Goal: Transaction & Acquisition: Purchase product/service

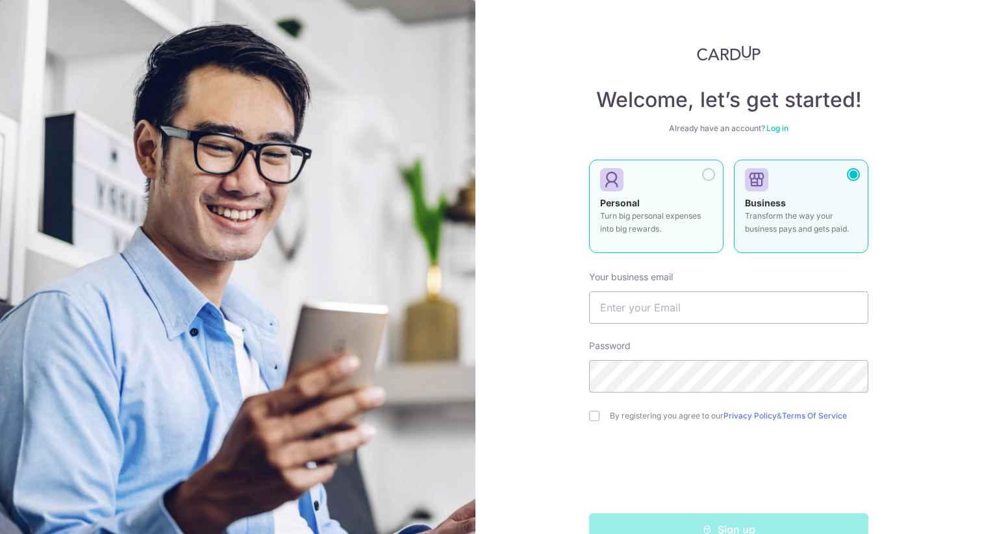
click at [657, 206] on div "Personal Turn big personal expenses into big rewards." at bounding box center [656, 219] width 112 height 45
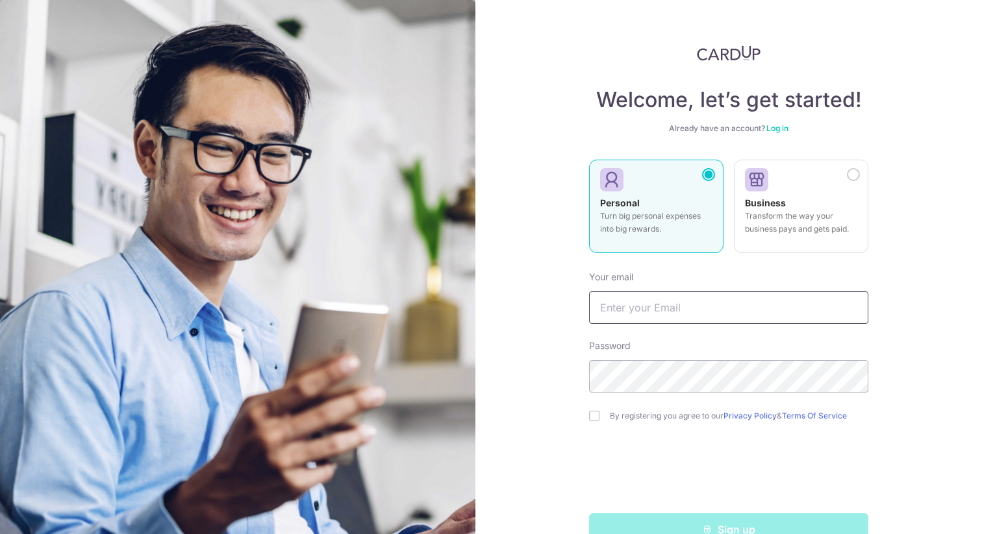
click at [666, 303] on input "text" at bounding box center [728, 308] width 279 height 32
type input "[PERSON_NAME][EMAIL_ADDRESS][DOMAIN_NAME]"
click at [589, 393] on nordpass-icon at bounding box center [589, 393] width 0 height 0
click at [0, 534] on nordpass-autofill-portal at bounding box center [0, 534] width 0 height 0
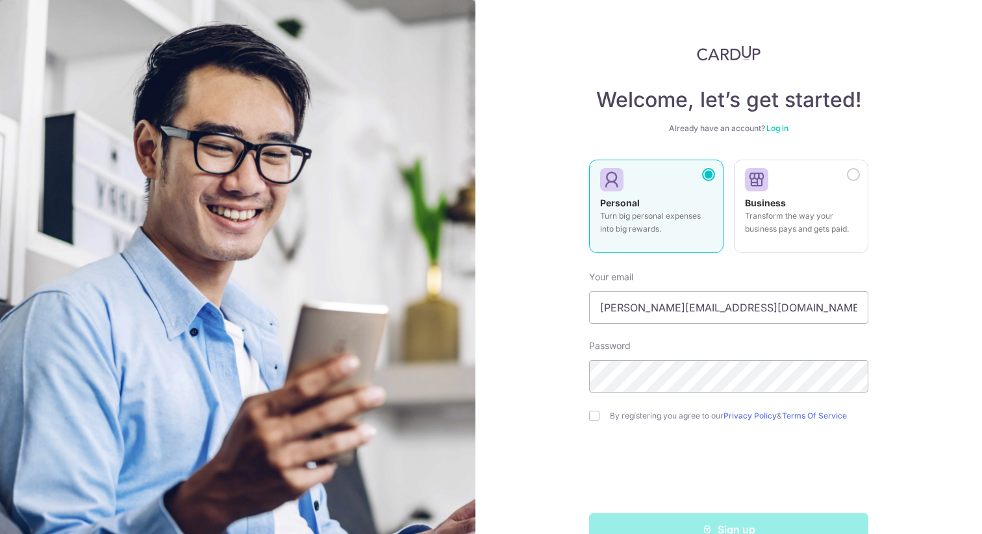
drag, startPoint x: 656, startPoint y: 251, endPoint x: 640, endPoint y: 251, distance: 15.6
click at [0, 534] on nordpass-autofill-portal at bounding box center [0, 534] width 0 height 0
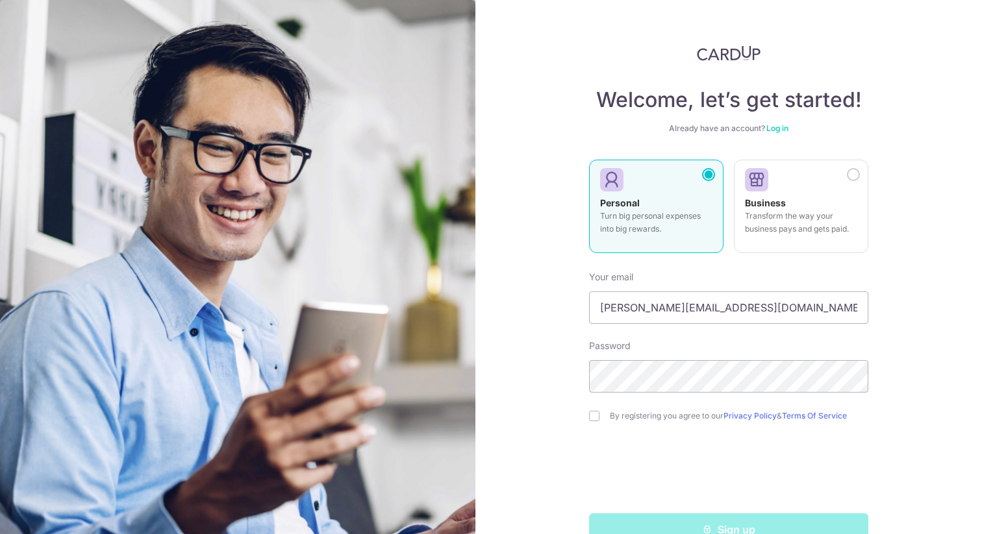
click at [0, 534] on nordpass-autofill-portal at bounding box center [0, 534] width 0 height 0
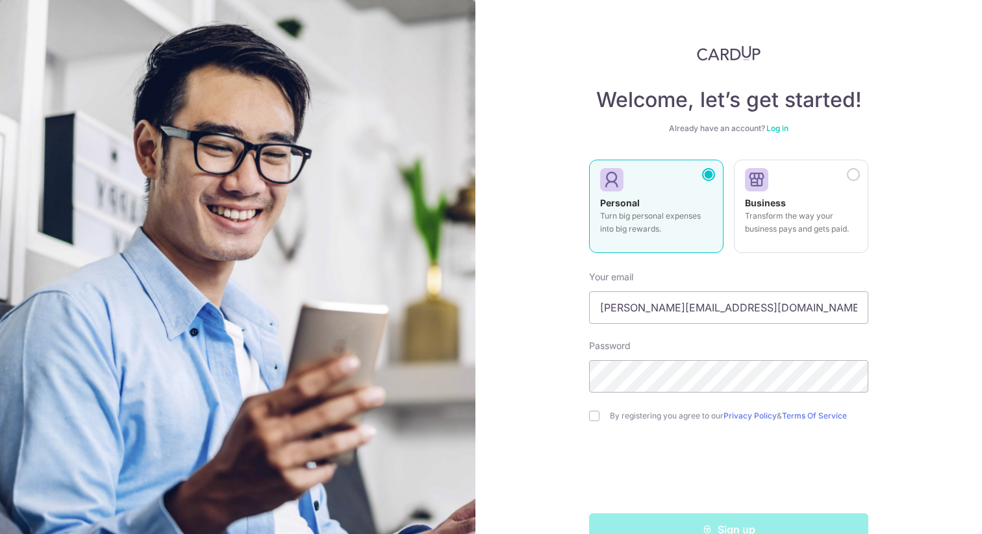
click at [0, 534] on nordpass-autofill-portal at bounding box center [0, 534] width 0 height 0
click at [932, 382] on div "Welcome, let’s get started! Already have an account? Log in Personal Turn big p…" at bounding box center [728, 267] width 507 height 534
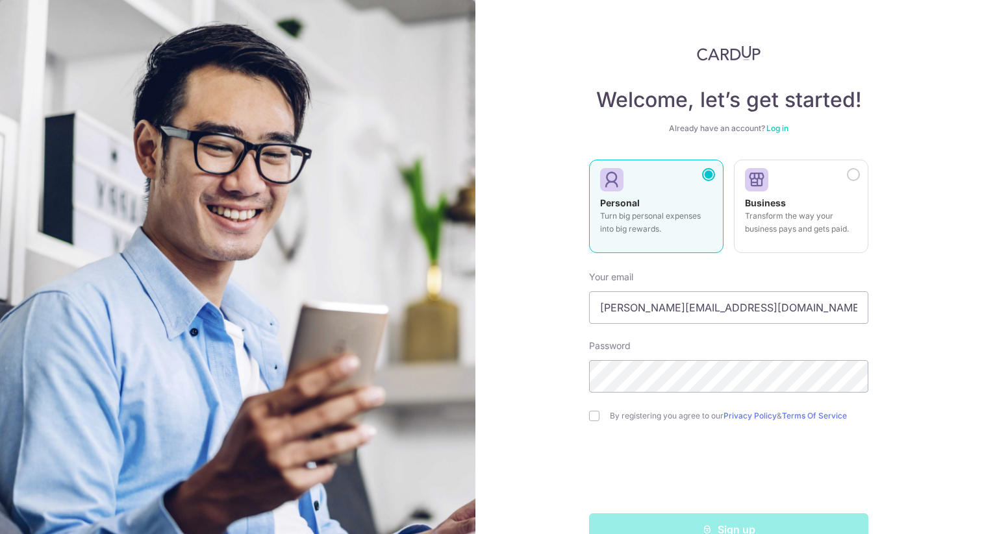
click at [589, 393] on nordpass-icon at bounding box center [589, 393] width 0 height 0
click at [0, 534] on nordpass-autofill-portal at bounding box center [0, 534] width 0 height 0
click at [920, 411] on div "Welcome, let’s get started! Already have an account? Log in Personal Turn big p…" at bounding box center [728, 267] width 507 height 534
click at [0, 534] on nordpass-portal at bounding box center [0, 534] width 0 height 0
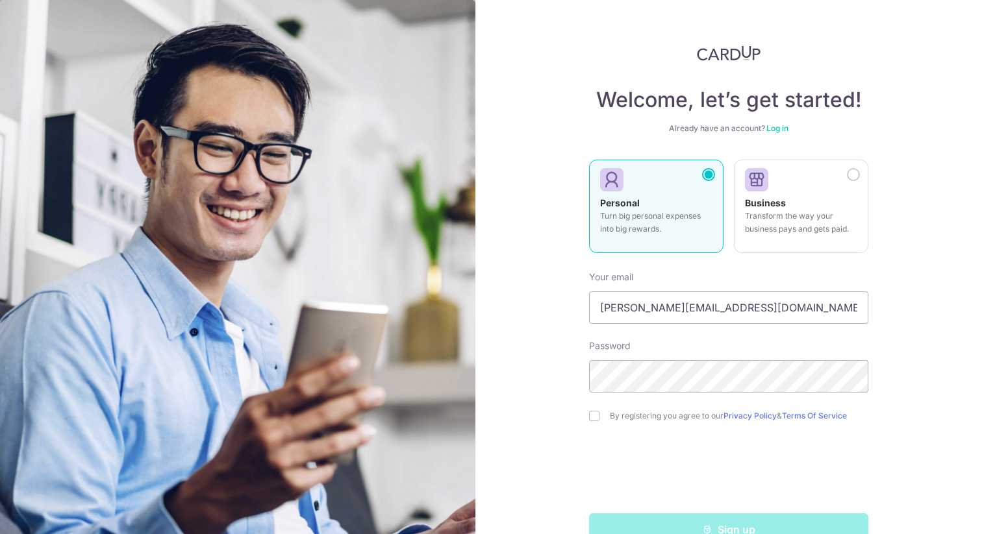
click at [0, 534] on nordpass-portal at bounding box center [0, 534] width 0 height 0
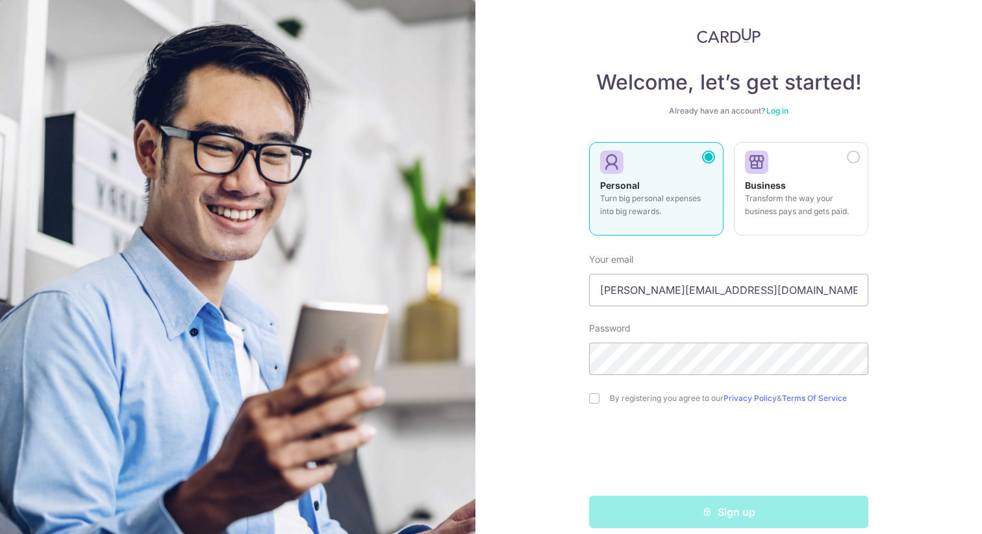
scroll to position [19, 0]
click at [726, 517] on div "Sign up" at bounding box center [728, 511] width 295 height 32
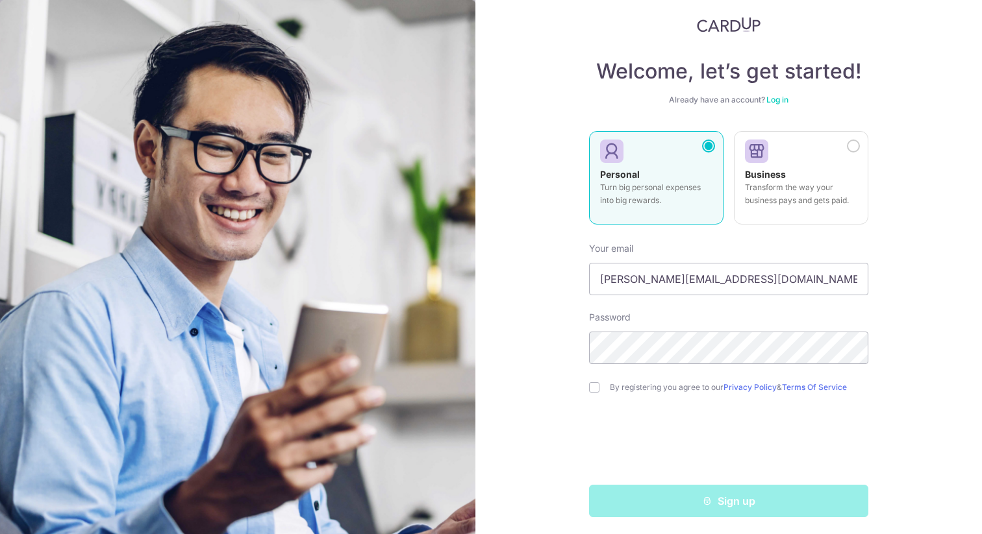
scroll to position [32, 0]
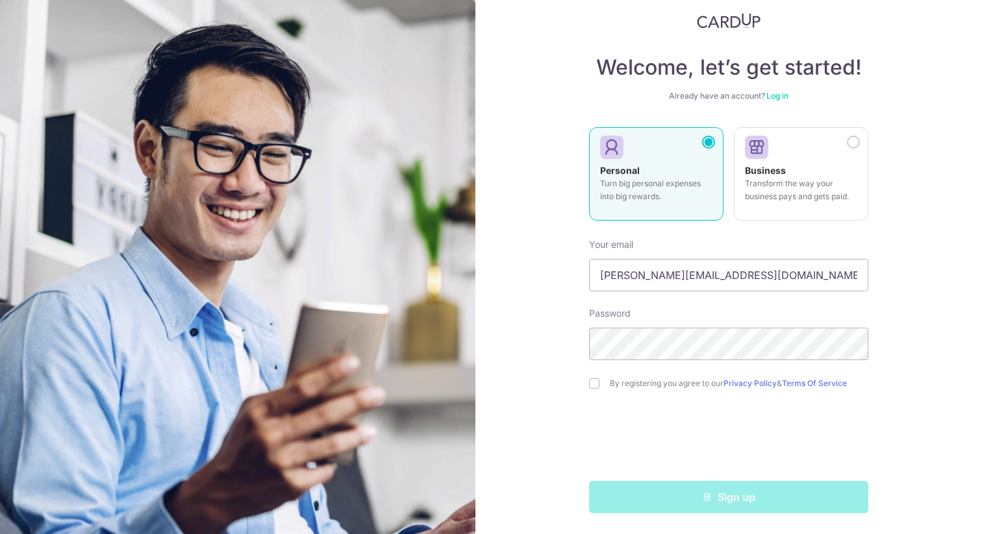
click at [615, 391] on form "Your email zeenat.iqbal@gmail.com Password By registering you agree to our Priv…" at bounding box center [728, 371] width 279 height 285
click at [591, 384] on input "checkbox" at bounding box center [594, 384] width 10 height 10
checkbox input "true"
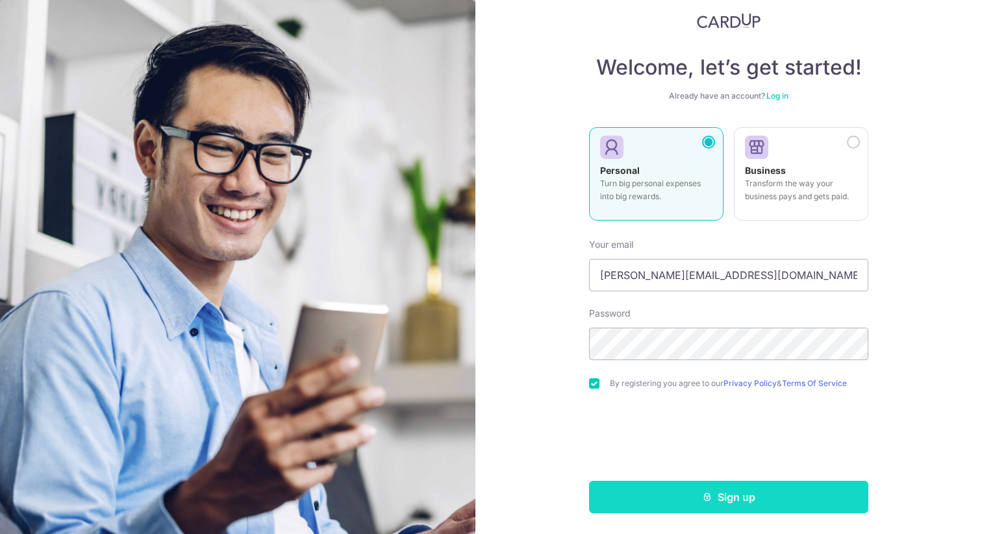
click at [736, 496] on button "Sign up" at bounding box center [728, 497] width 279 height 32
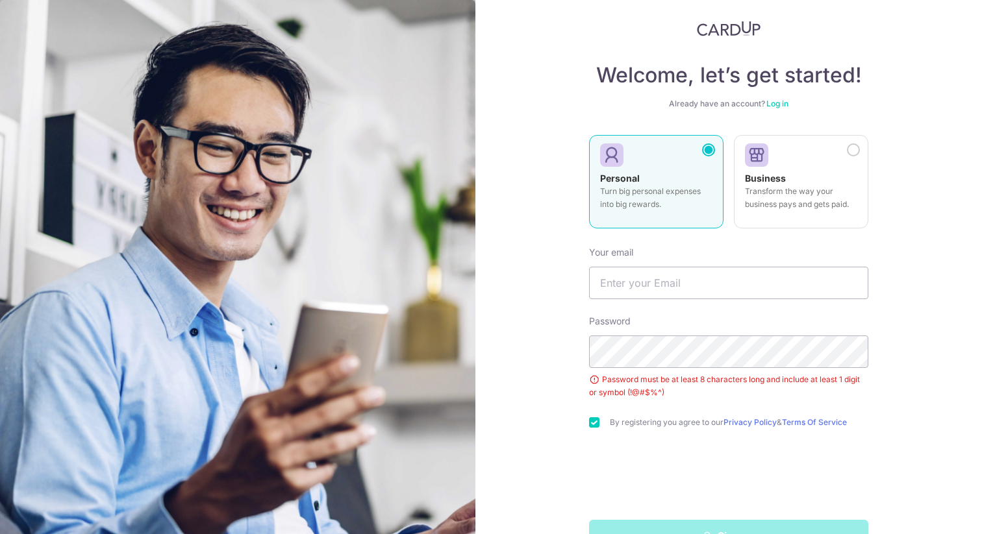
scroll to position [27, 0]
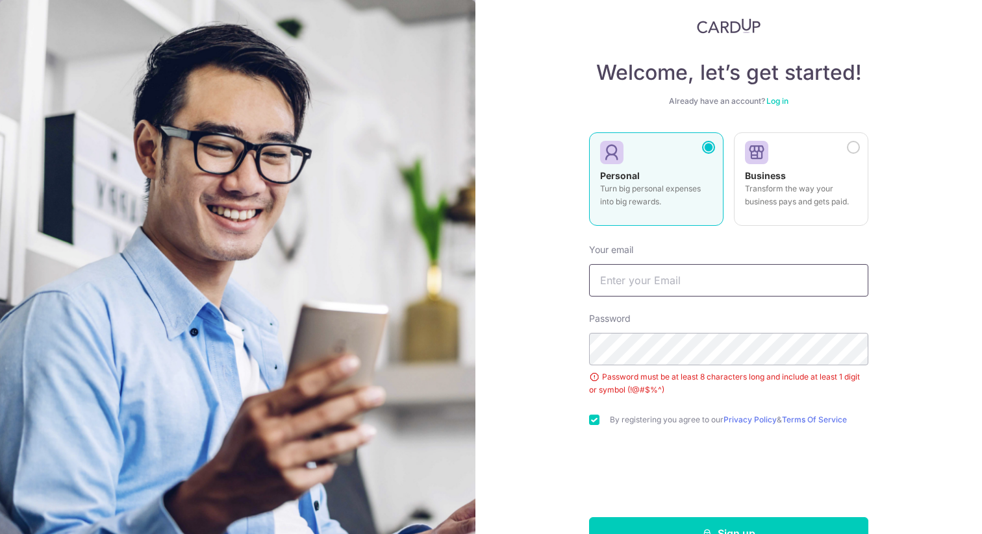
click at [709, 283] on input "text" at bounding box center [728, 280] width 279 height 32
type input "[PERSON_NAME][EMAIL_ADDRESS][DOMAIN_NAME]"
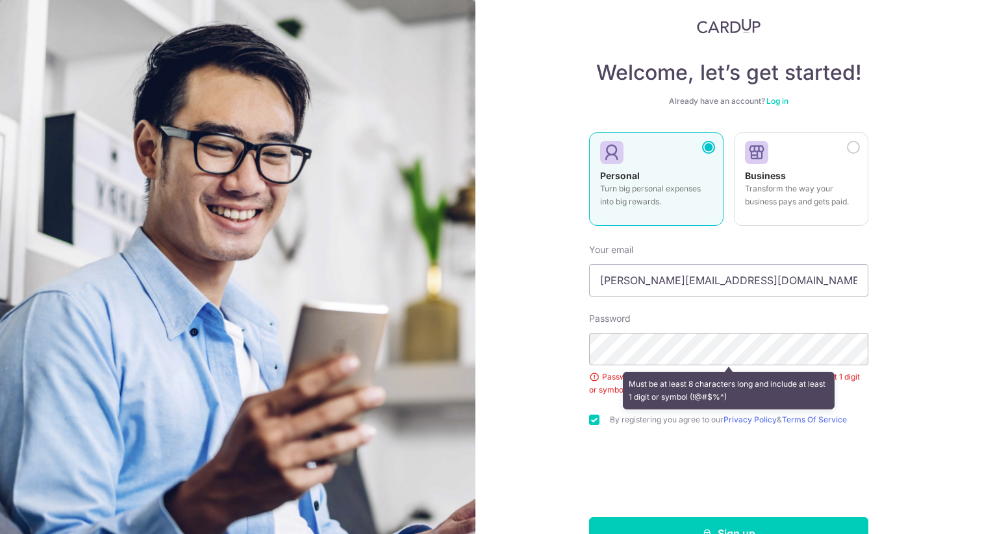
click at [0, 534] on nordpass-autofill-portal at bounding box center [0, 534] width 0 height 0
click at [0, 534] on nordpass-portal at bounding box center [0, 534] width 0 height 0
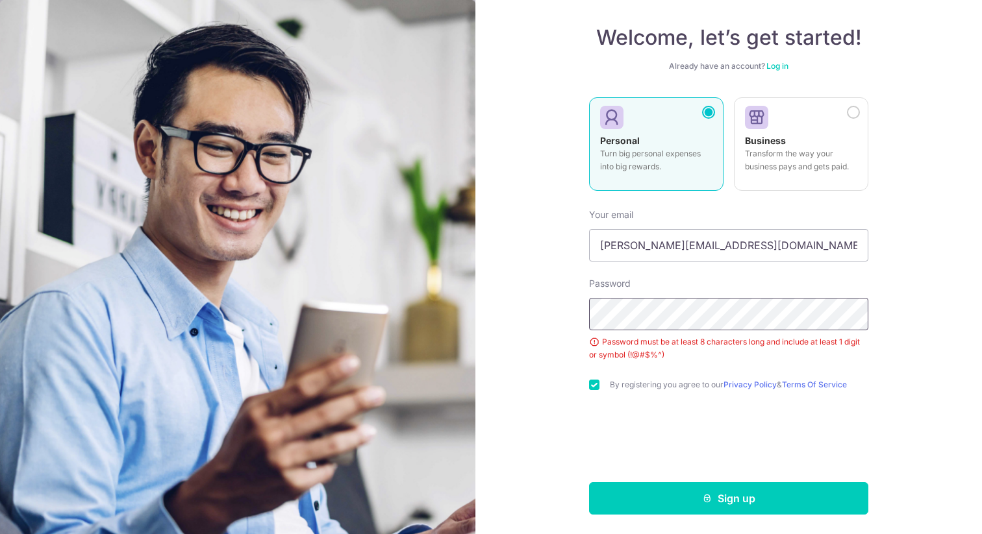
scroll to position [64, 0]
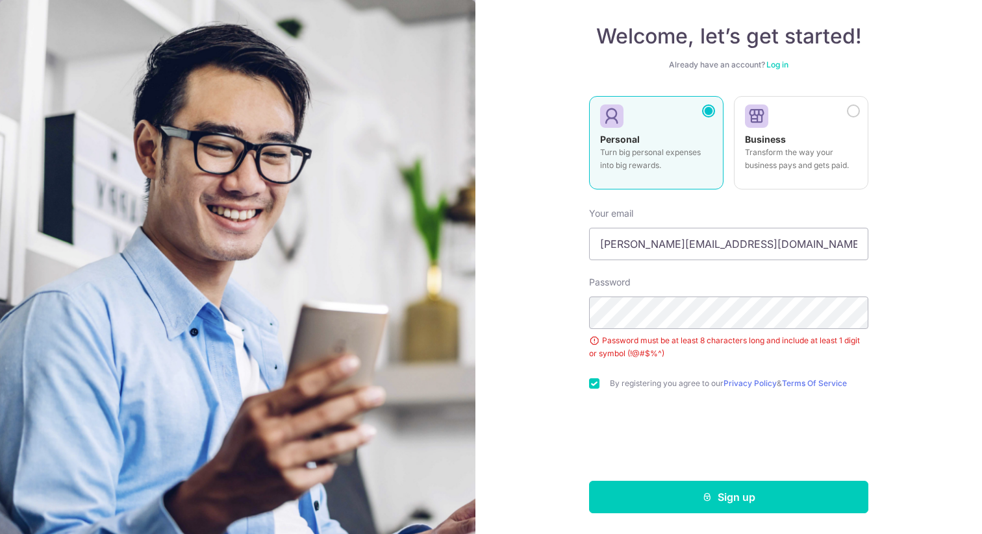
click at [589, 329] on nordpass-icon at bounding box center [589, 329] width 0 height 0
click at [906, 357] on div "Welcome, let’s get started! Already have an account? Log in Personal Turn big p…" at bounding box center [728, 267] width 507 height 534
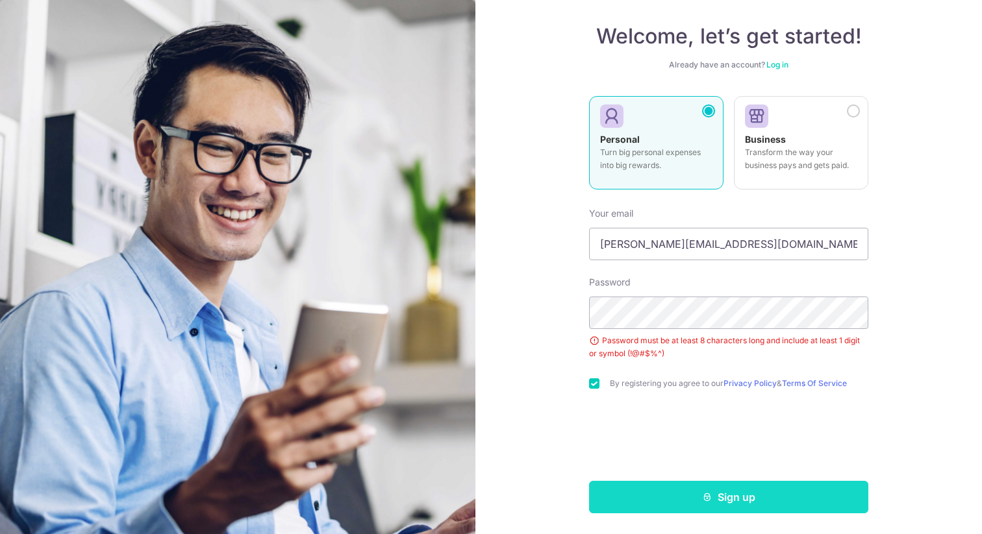
click at [725, 499] on button "Sign up" at bounding box center [728, 497] width 279 height 32
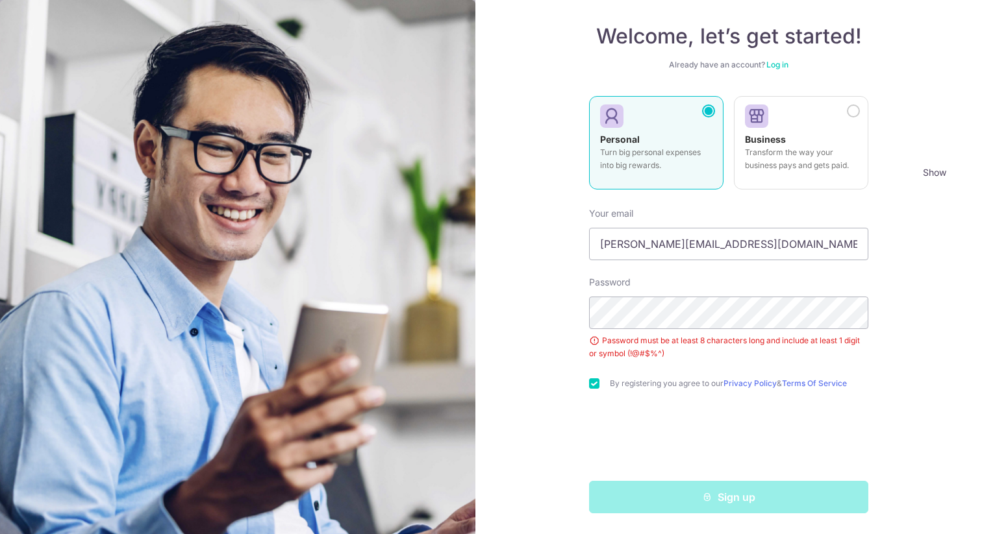
click at [0, 534] on nordpass-portal at bounding box center [0, 534] width 0 height 0
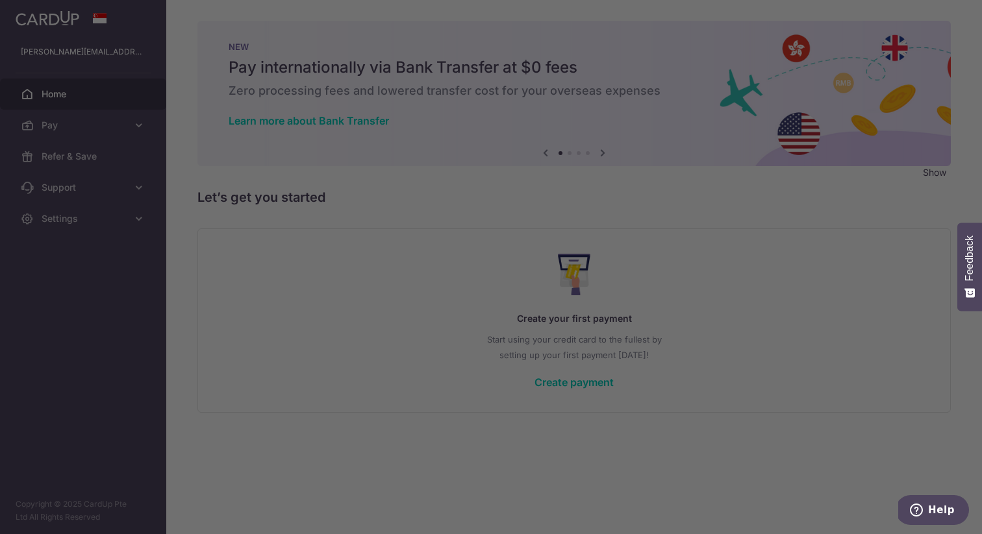
click at [0, 534] on nordpass-portal at bounding box center [0, 534] width 0 height 0
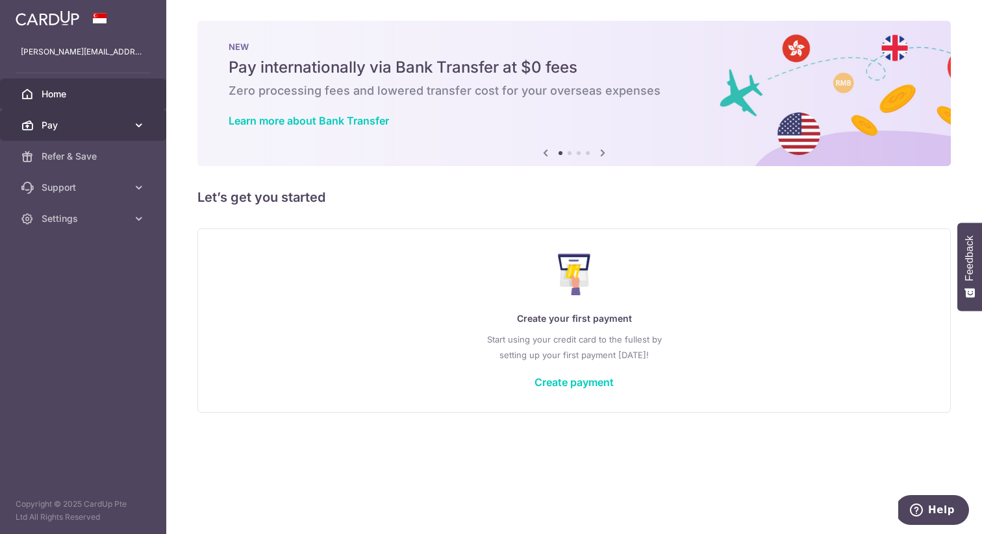
click at [97, 129] on span "Pay" at bounding box center [85, 125] width 86 height 13
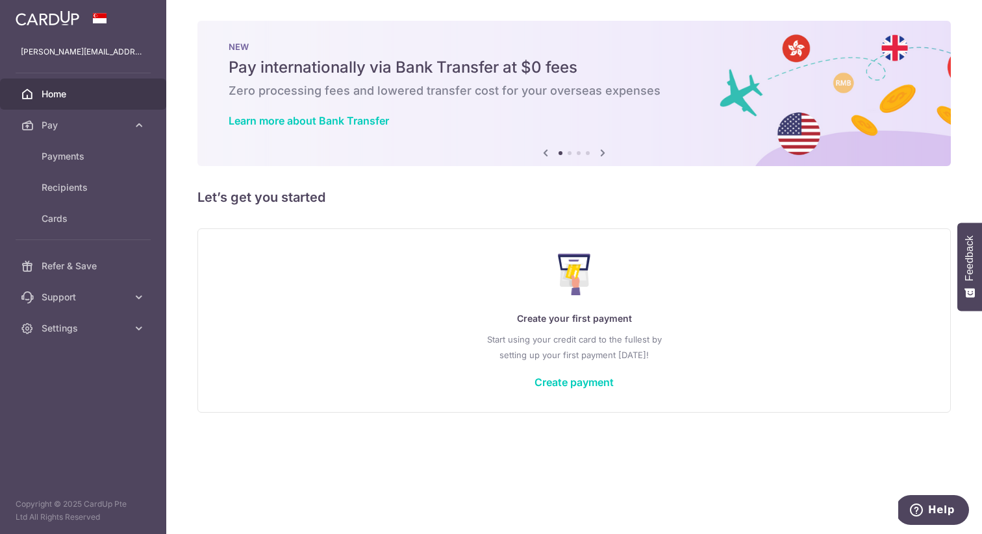
click at [604, 152] on icon at bounding box center [603, 153] width 16 height 16
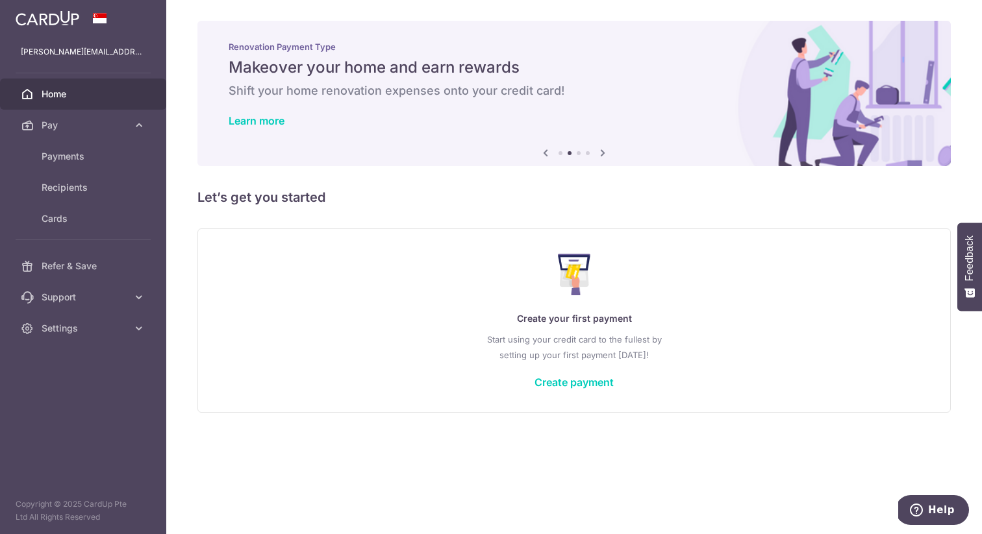
click at [602, 155] on icon at bounding box center [603, 153] width 16 height 16
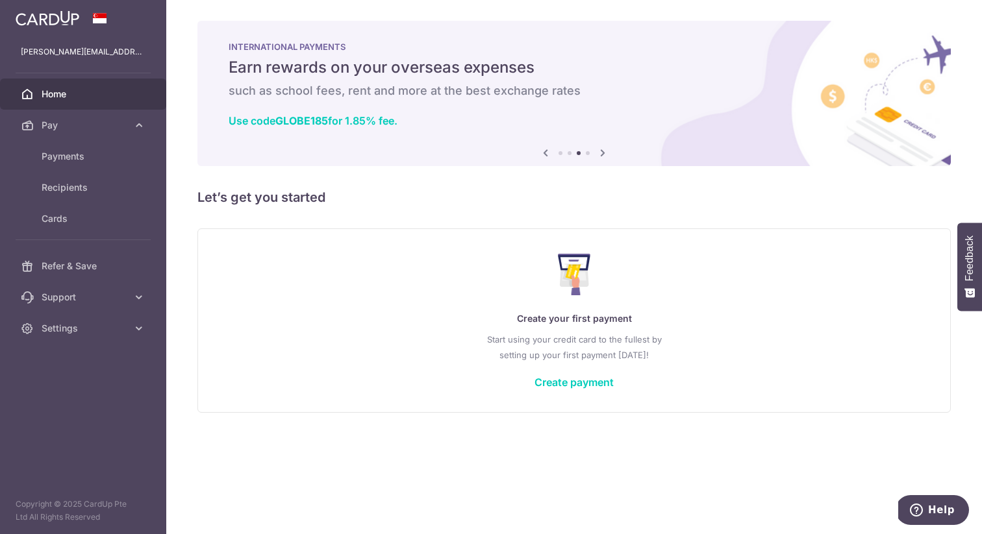
click at [602, 154] on icon at bounding box center [603, 153] width 16 height 16
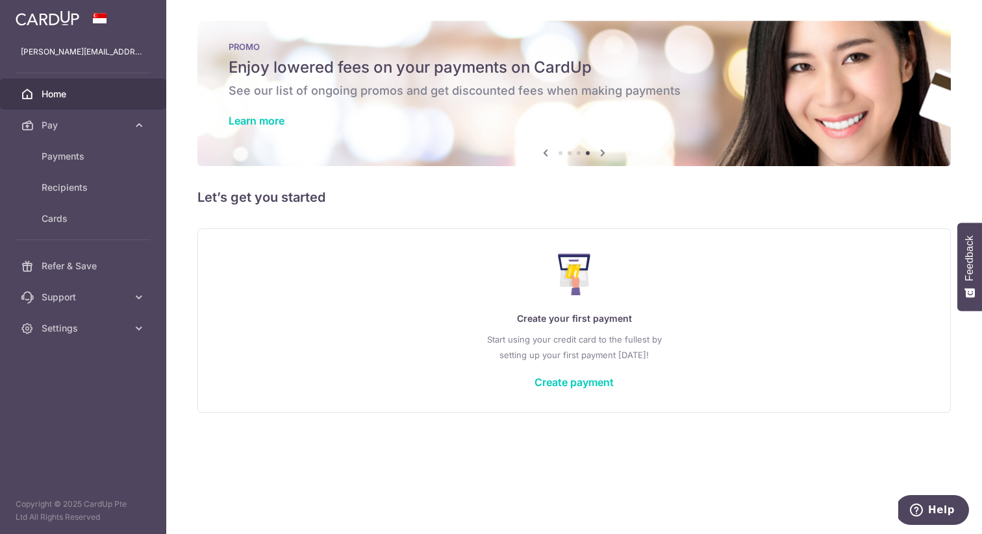
click at [602, 154] on icon at bounding box center [603, 153] width 16 height 16
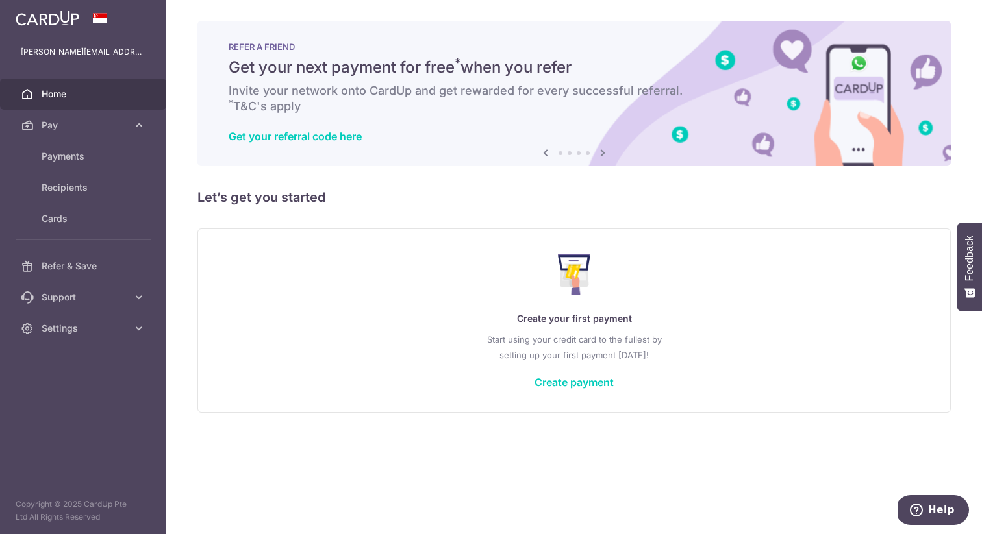
click at [603, 153] on icon at bounding box center [603, 153] width 16 height 16
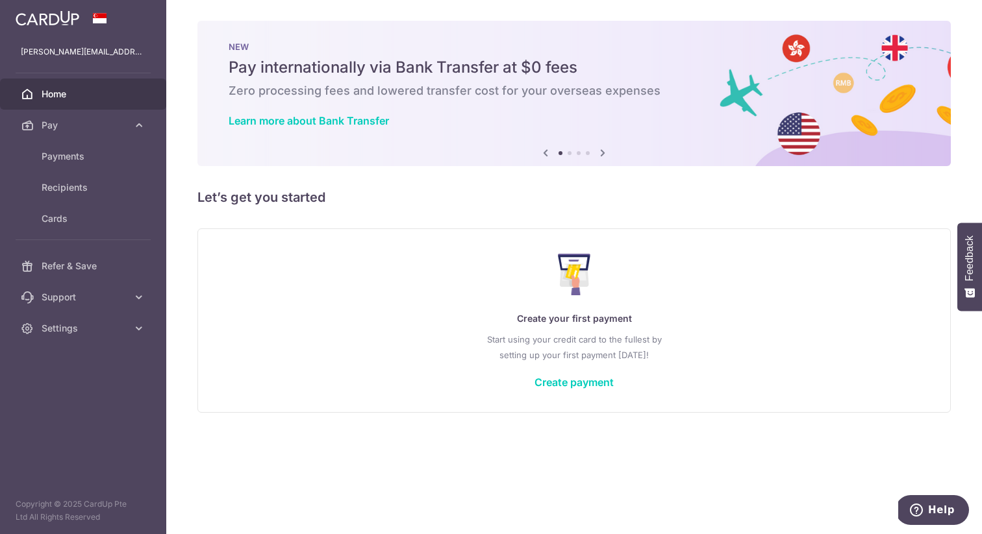
click at [547, 153] on icon at bounding box center [546, 153] width 16 height 16
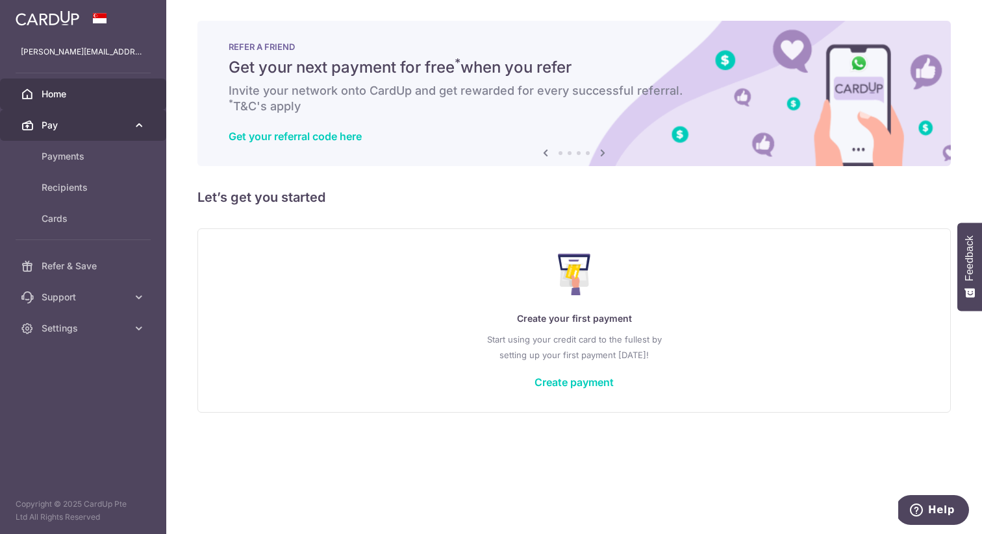
click at [69, 124] on span "Pay" at bounding box center [85, 125] width 86 height 13
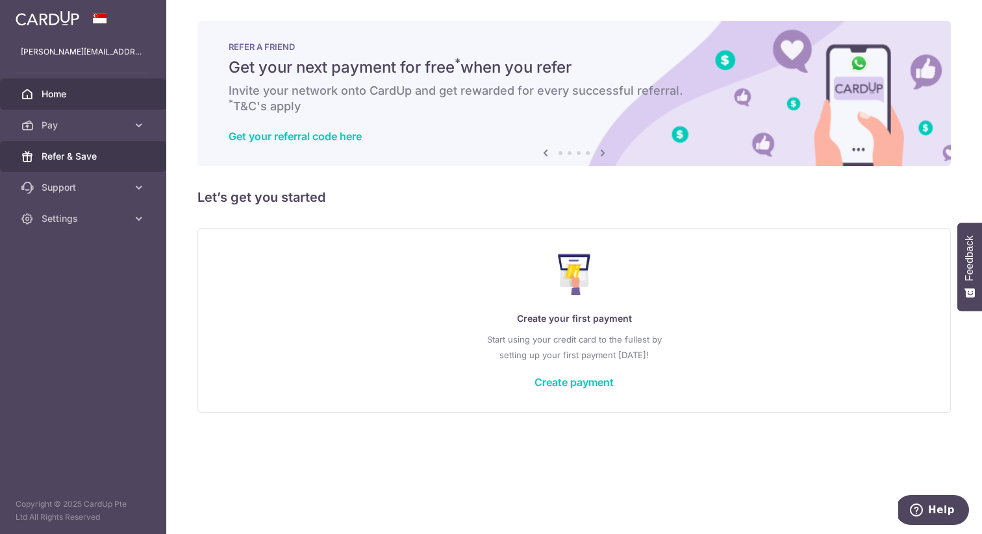
click at [67, 151] on span "Refer & Save" at bounding box center [85, 156] width 86 height 13
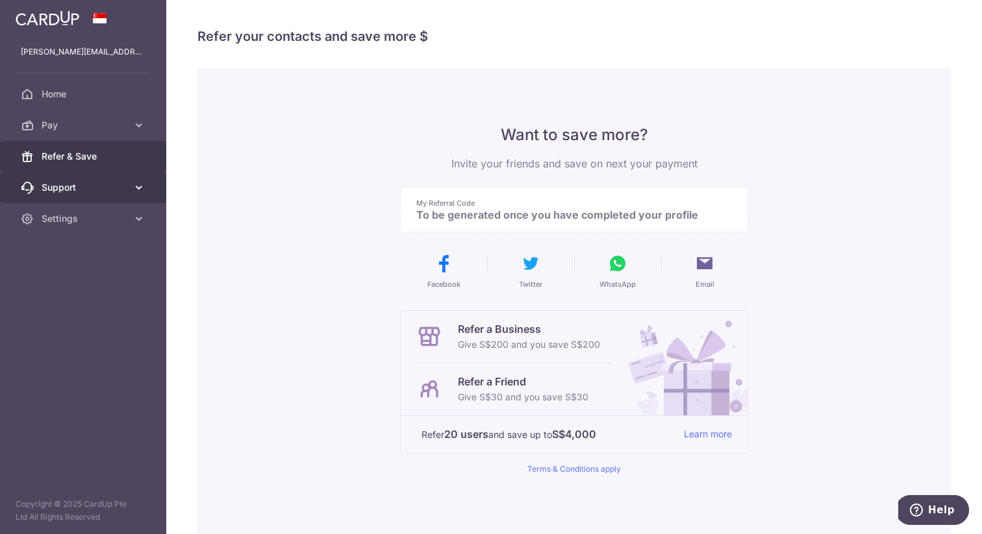
click at [66, 186] on span "Support" at bounding box center [85, 187] width 86 height 13
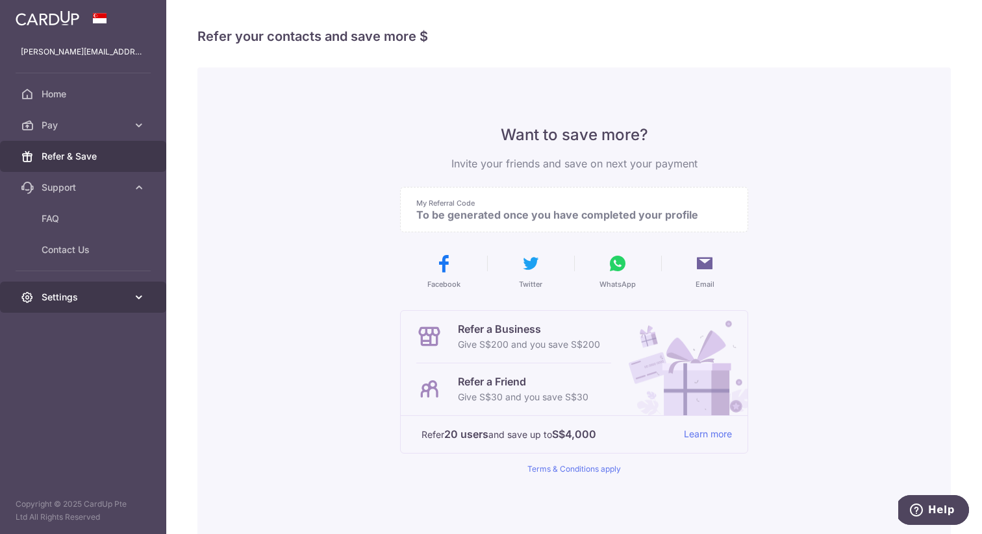
click at [60, 292] on span "Settings" at bounding box center [85, 297] width 86 height 13
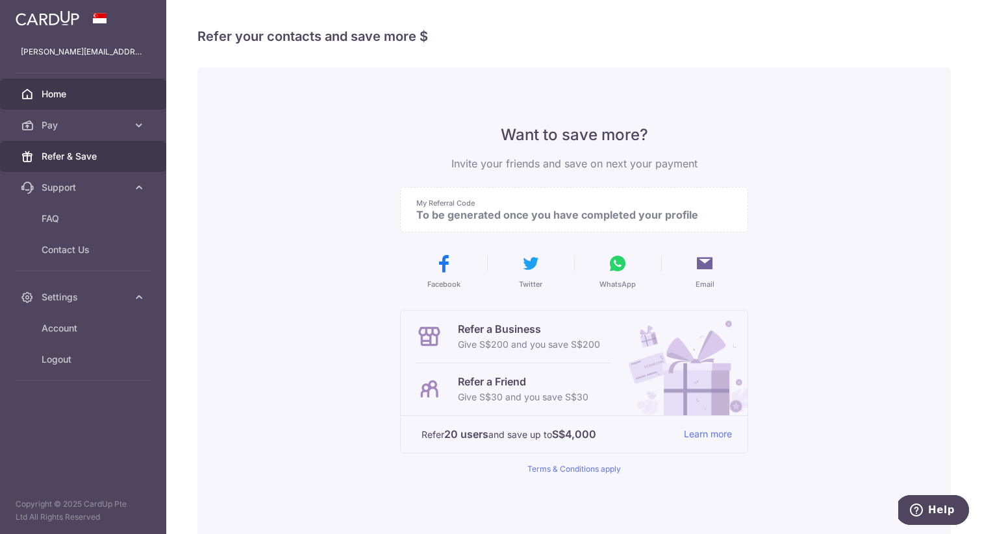
click at [61, 98] on span "Home" at bounding box center [85, 94] width 86 height 13
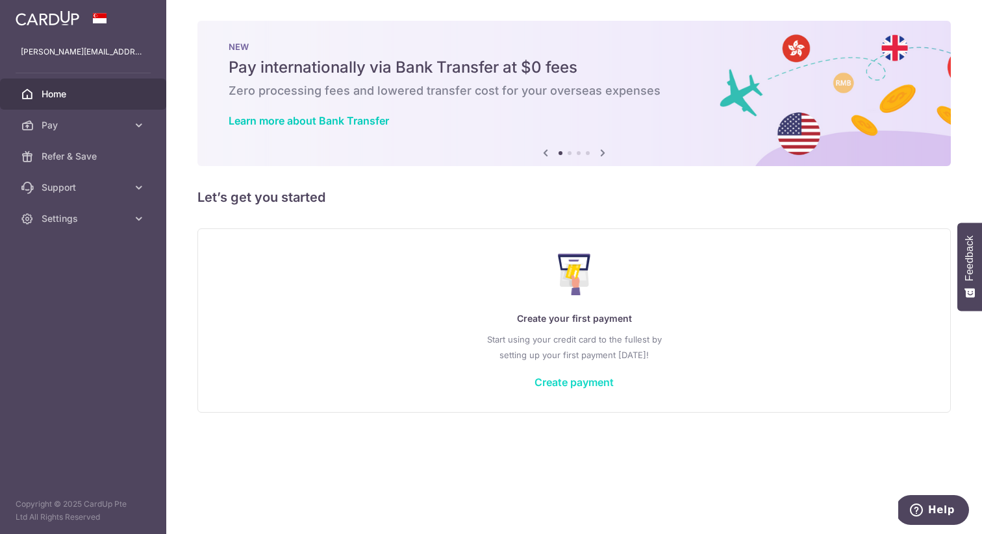
click at [577, 383] on link "Create payment" at bounding box center [573, 382] width 79 height 13
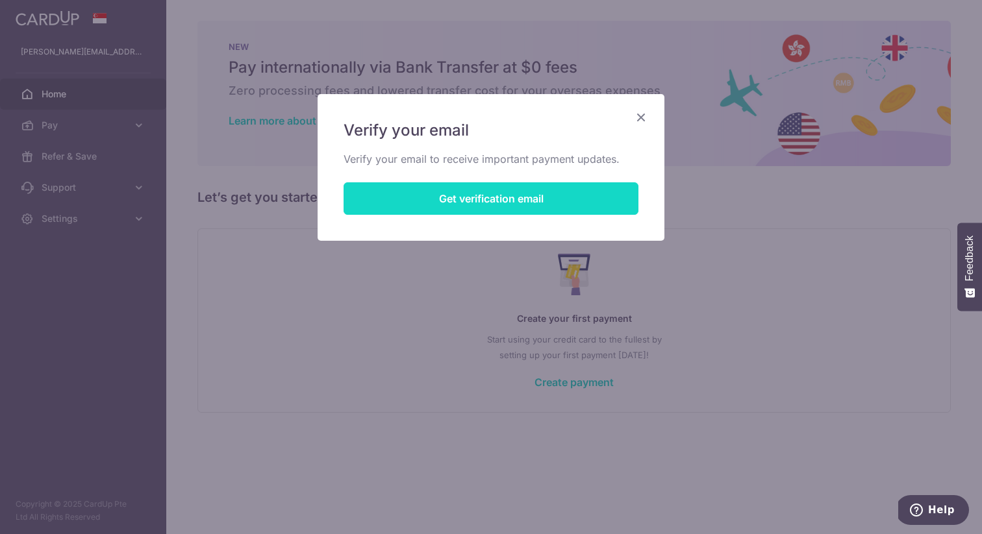
click at [494, 205] on button "Get verification email" at bounding box center [491, 198] width 295 height 32
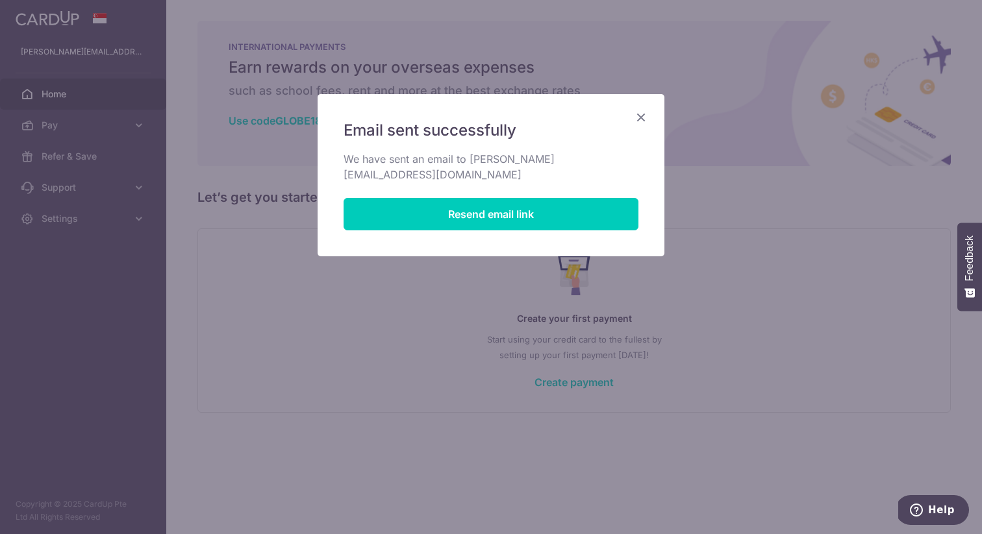
click at [640, 118] on icon "Close" at bounding box center [641, 117] width 16 height 16
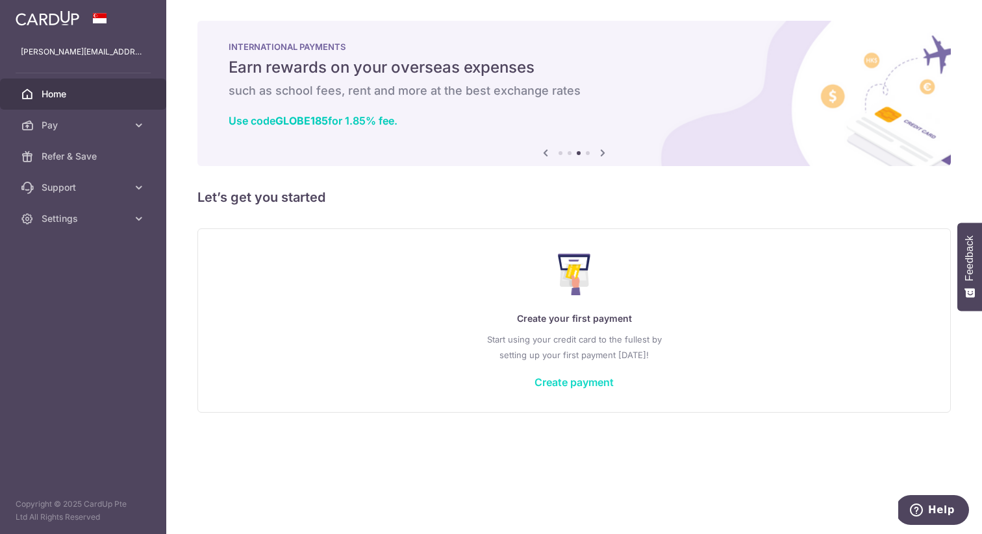
click at [584, 380] on link "Create payment" at bounding box center [573, 382] width 79 height 13
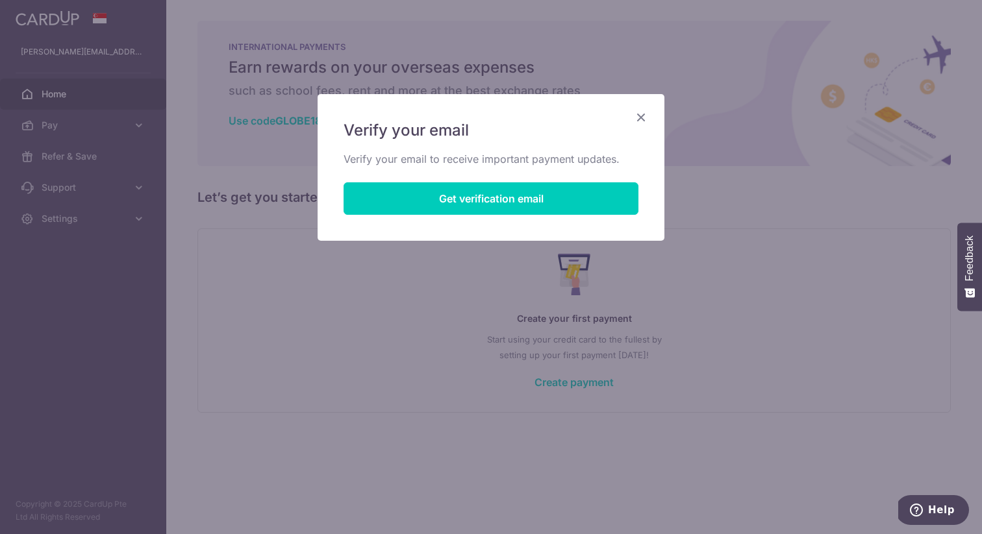
click at [643, 116] on icon "Close" at bounding box center [641, 117] width 16 height 16
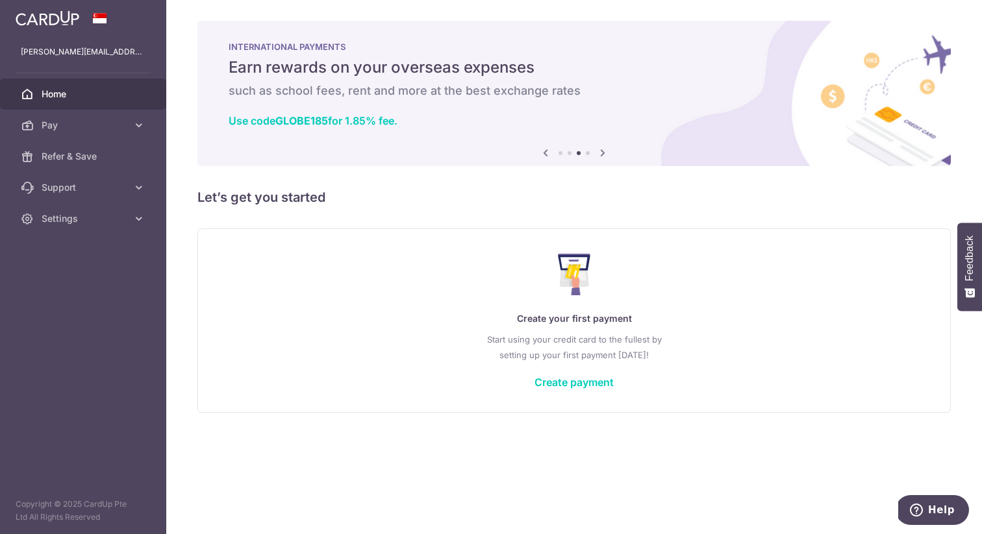
click at [69, 90] on span "Home" at bounding box center [85, 94] width 86 height 13
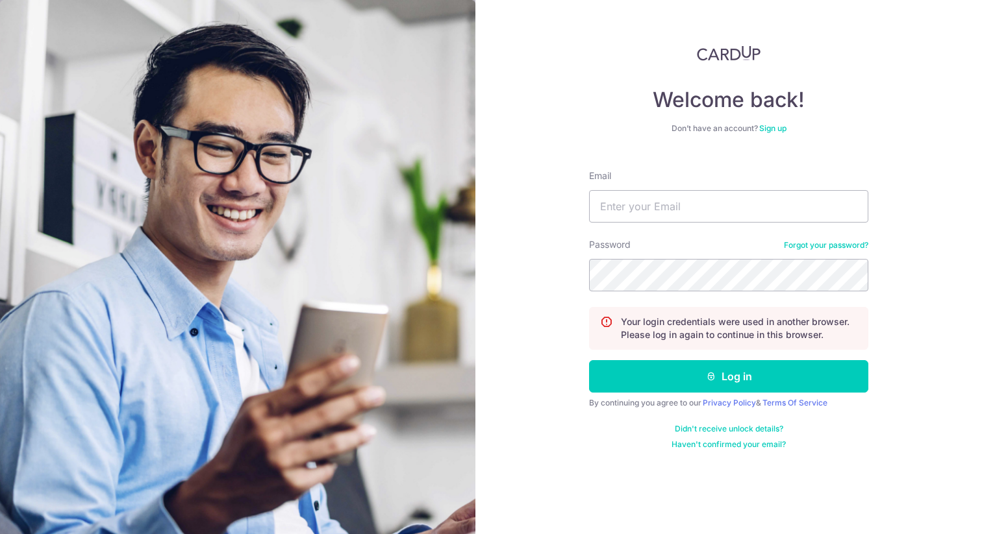
click at [0, 534] on nordpass-portal at bounding box center [0, 534] width 0 height 0
type input "[PERSON_NAME][EMAIL_ADDRESS][DOMAIN_NAME]"
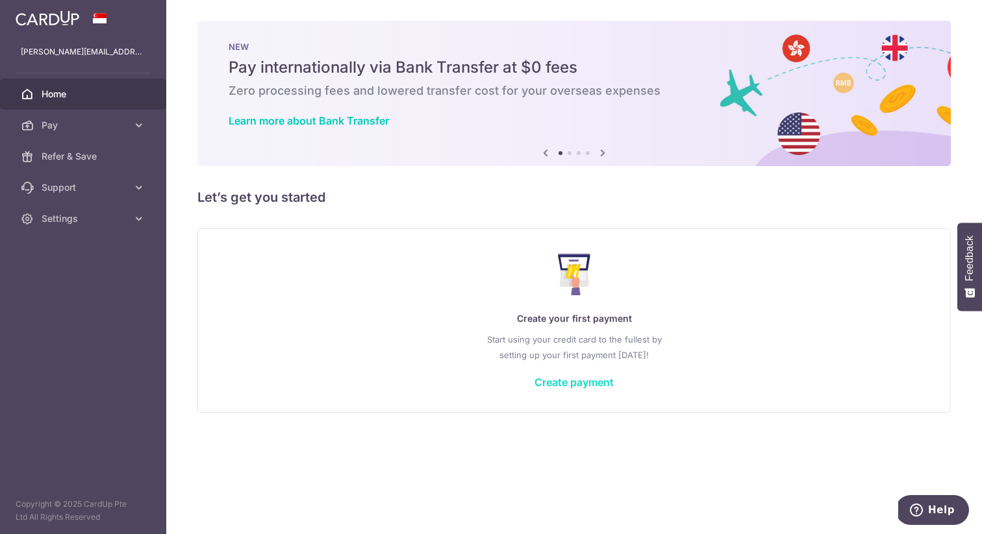
click at [573, 384] on link "Create payment" at bounding box center [573, 382] width 79 height 13
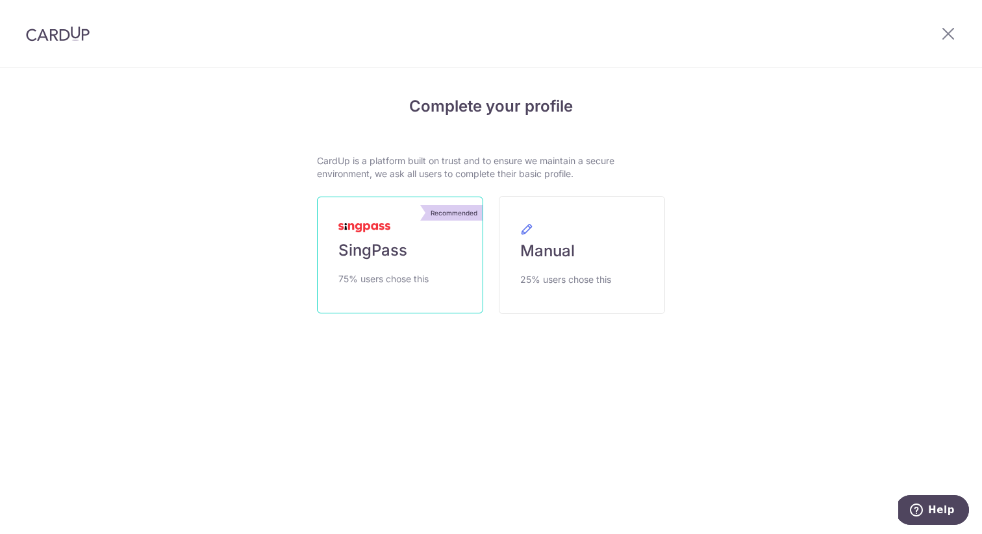
click at [435, 242] on link "Recommended SingPass 75% users chose this" at bounding box center [400, 255] width 166 height 117
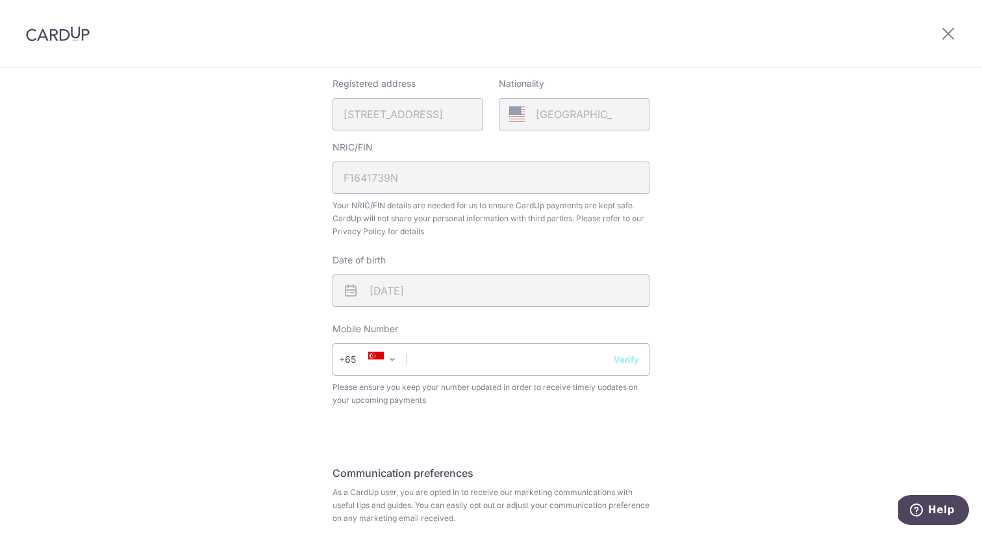
scroll to position [318, 0]
click at [477, 366] on input "text" at bounding box center [491, 359] width 317 height 32
type input "92438007"
click at [734, 390] on div "Review your details Your Details Please provide your full name as per your NRIC…" at bounding box center [491, 197] width 982 height 893
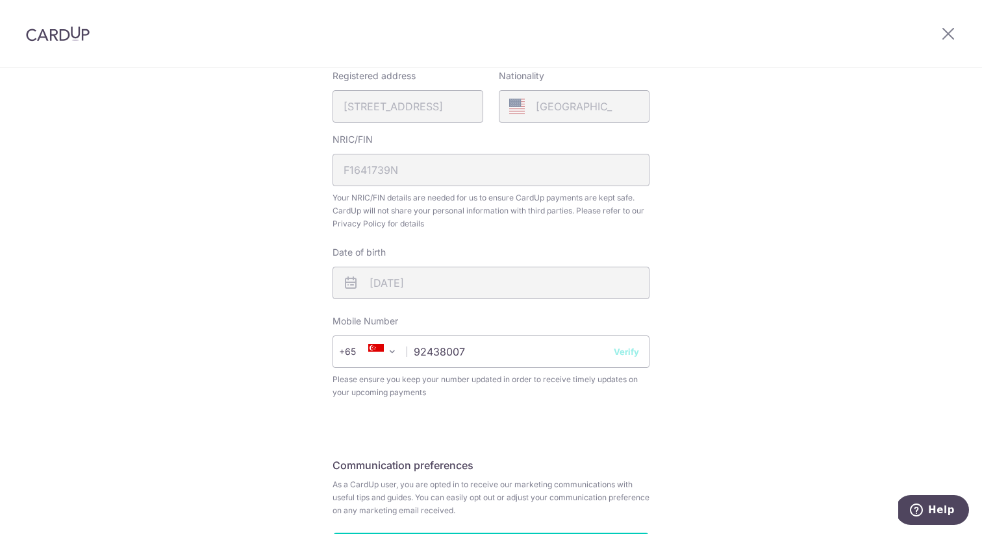
scroll to position [397, 0]
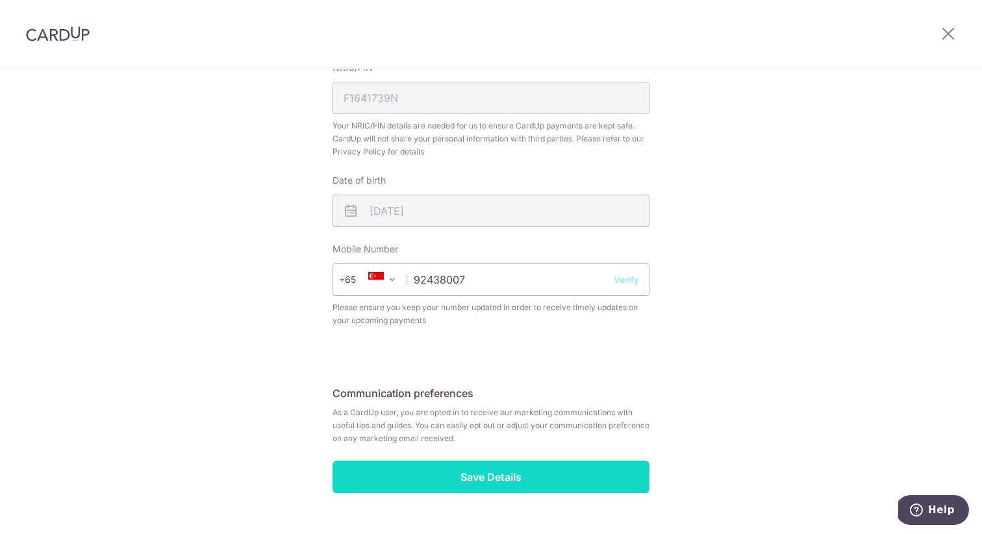
click at [480, 482] on input "Save Details" at bounding box center [491, 477] width 317 height 32
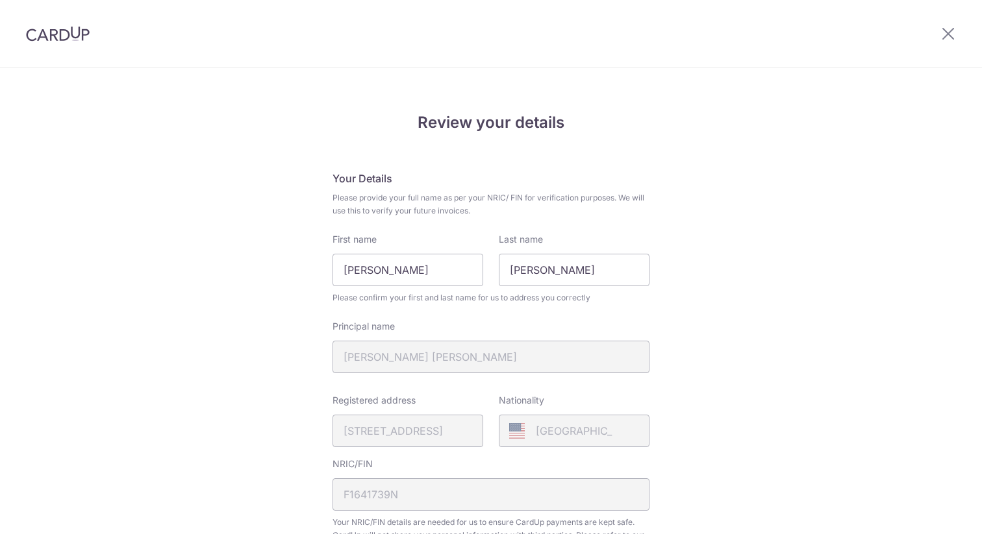
scroll to position [445, 0]
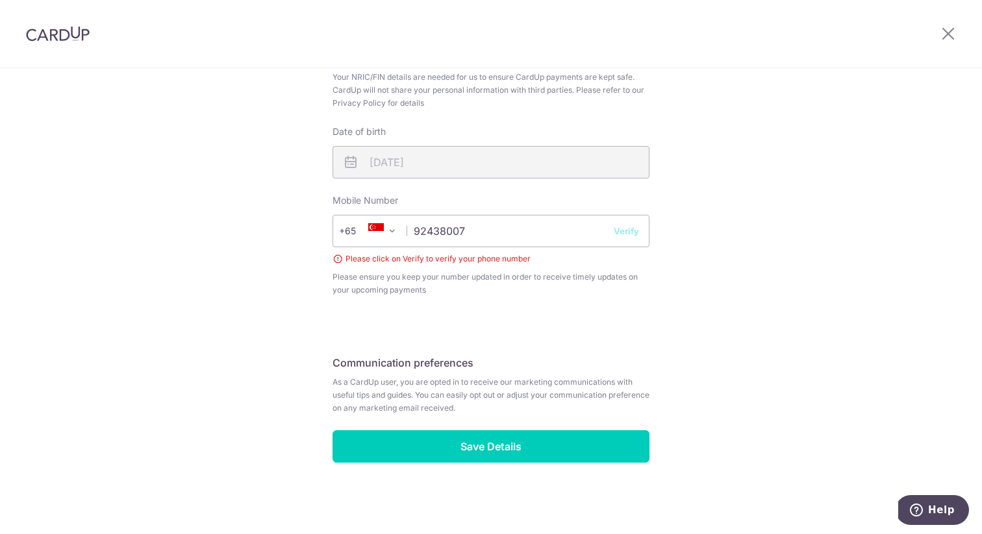
drag, startPoint x: 938, startPoint y: 47, endPoint x: 927, endPoint y: 52, distance: 11.6
click at [0, 534] on nordpass-portal at bounding box center [0, 534] width 0 height 0
click at [619, 231] on button "Verify" at bounding box center [626, 231] width 25 height 13
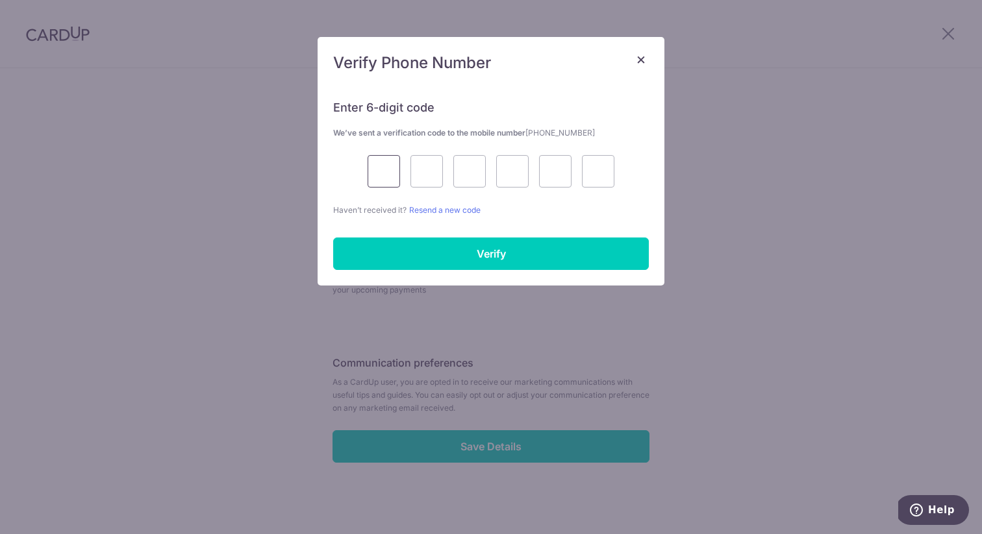
click at [389, 179] on input "text" at bounding box center [384, 171] width 32 height 32
click at [572, 209] on p "Haven’t received it? Resend a new code" at bounding box center [491, 210] width 316 height 14
click at [387, 177] on input "text" at bounding box center [384, 171] width 32 height 32
type input "5"
type input "4"
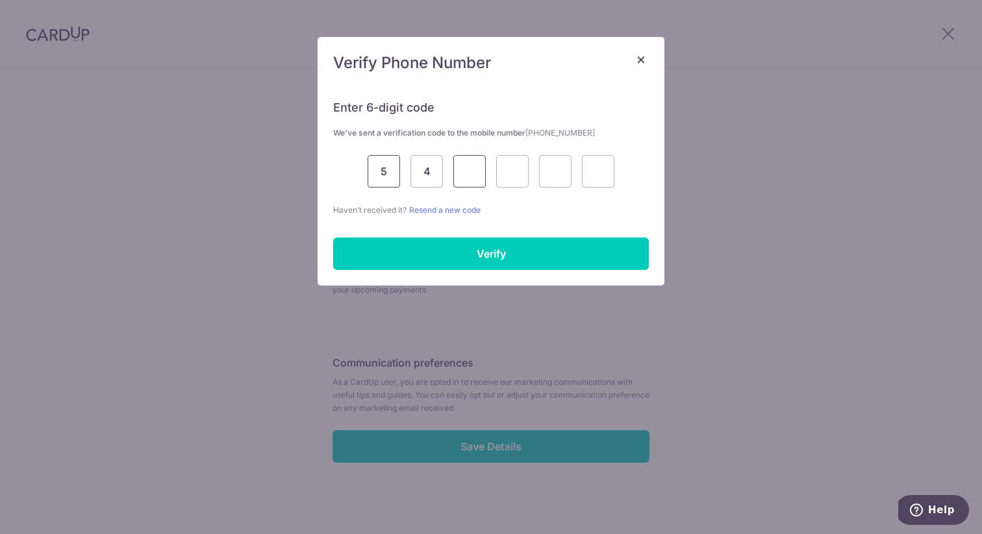
type input "5"
type input "8"
type input "2"
type input "8"
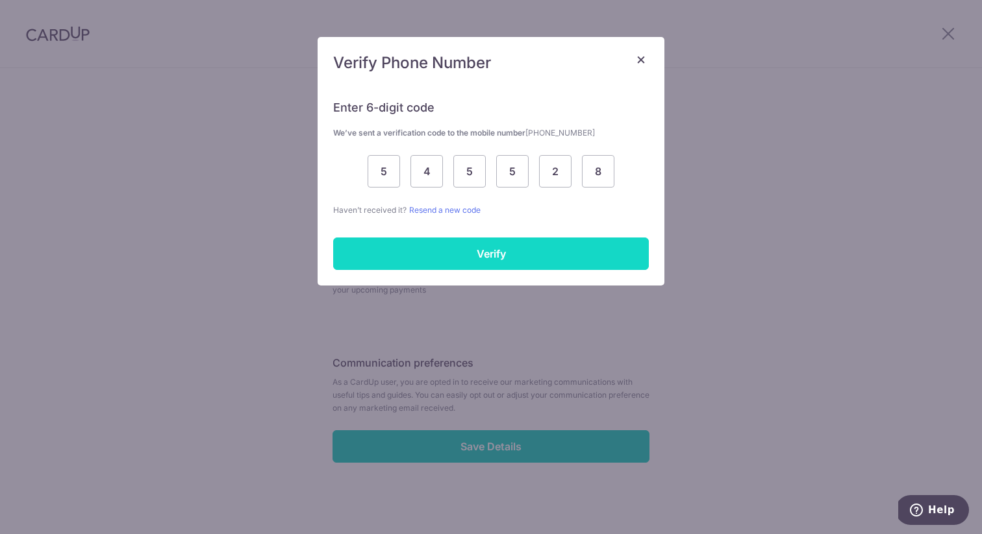
click at [499, 266] on input "Verify" at bounding box center [491, 254] width 316 height 32
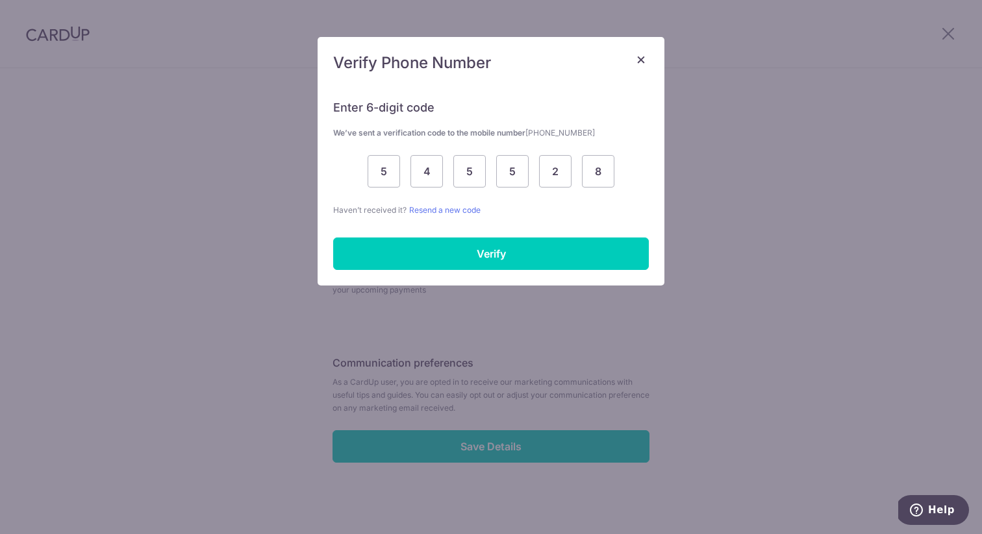
scroll to position [427, 0]
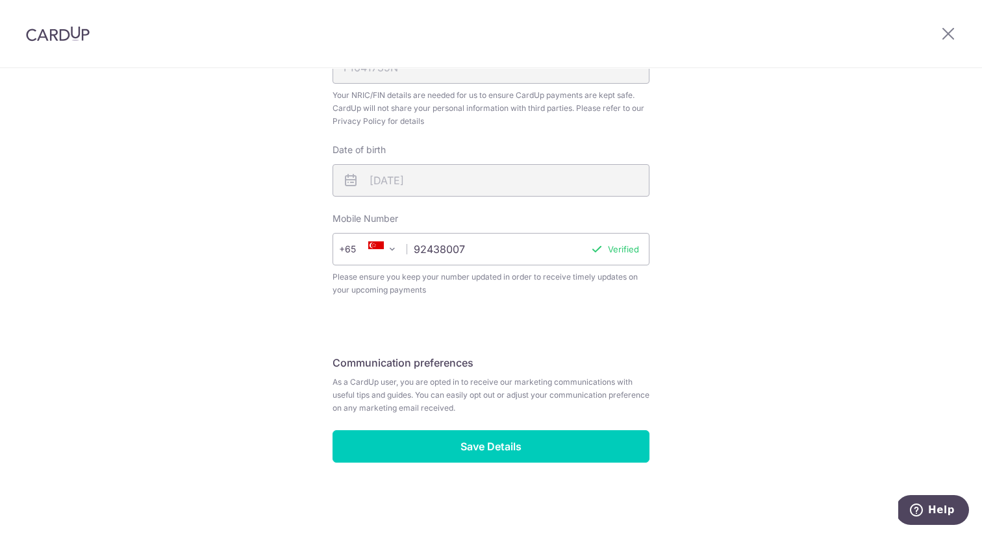
click at [0, 534] on nordpass-portal at bounding box center [0, 534] width 0 height 0
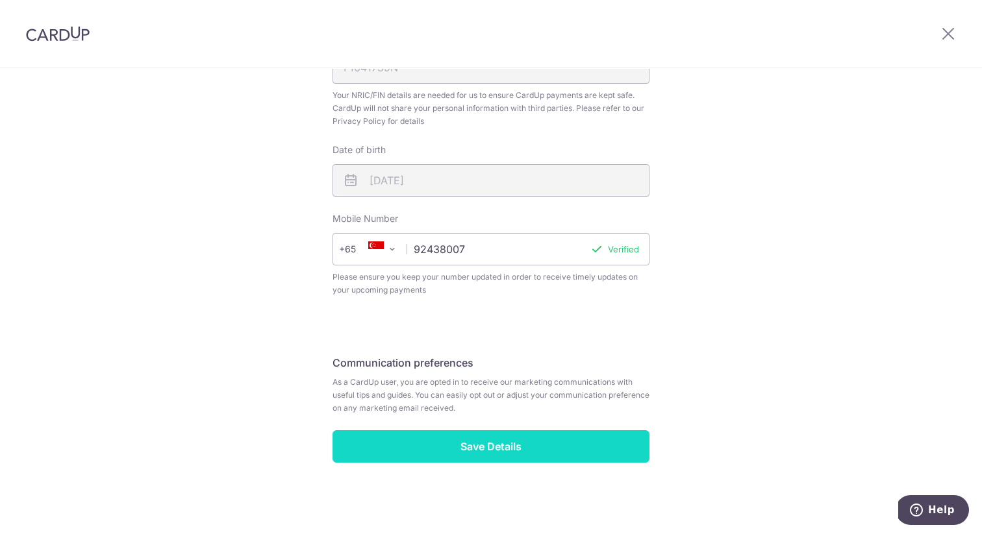
click at [521, 434] on input "Save Details" at bounding box center [491, 447] width 317 height 32
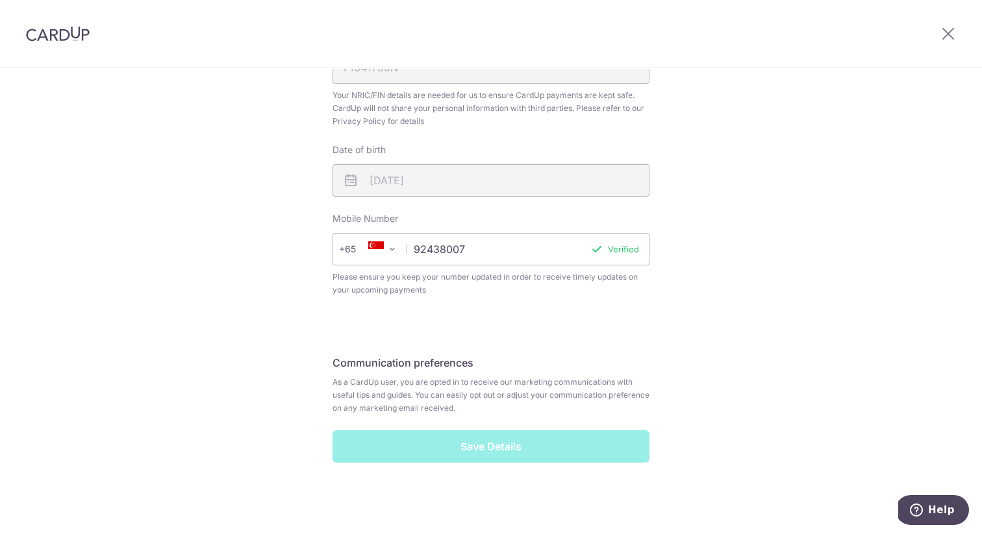
click at [0, 534] on nordpass-portal at bounding box center [0, 534] width 0 height 0
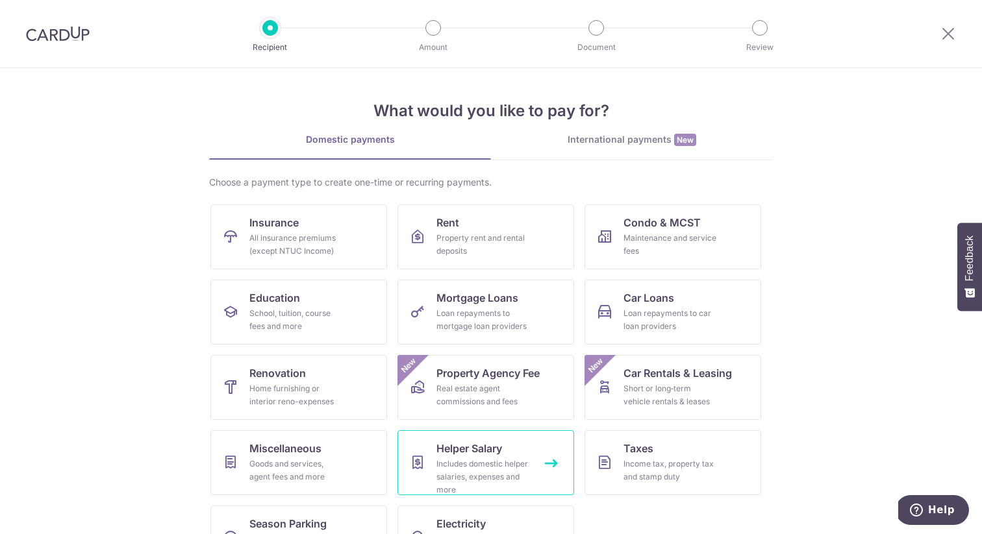
click at [466, 460] on div "Includes domestic helper salaries, expenses and more" at bounding box center [483, 477] width 94 height 39
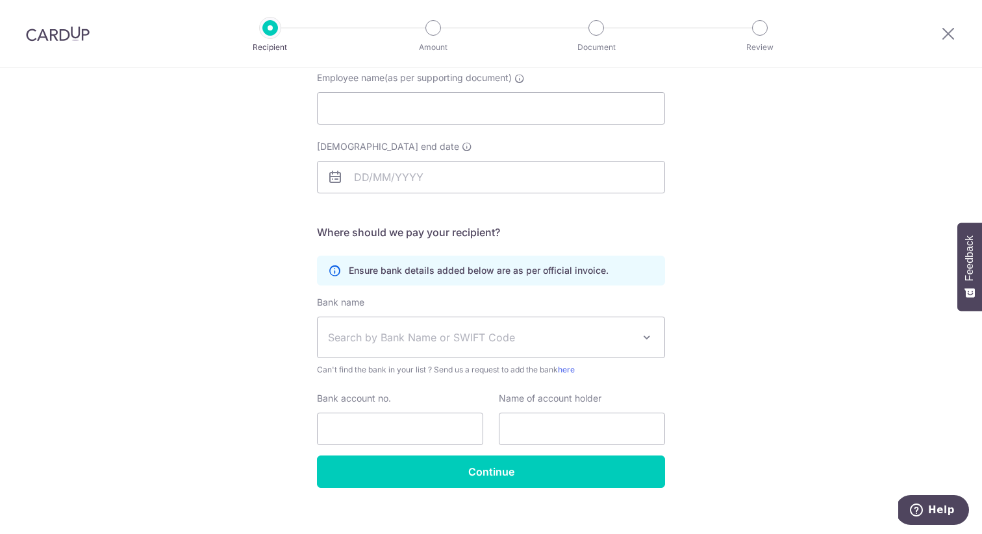
scroll to position [152, 0]
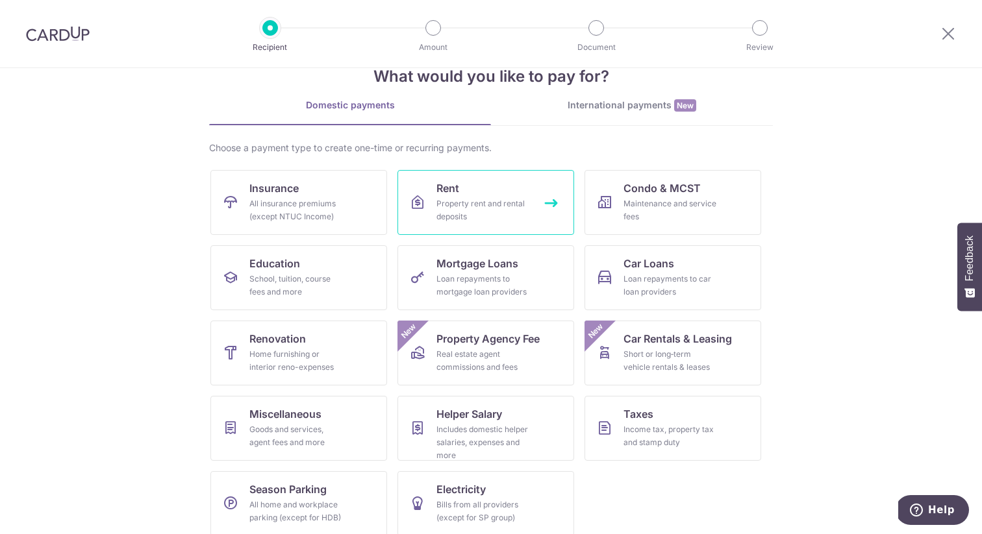
scroll to position [47, 0]
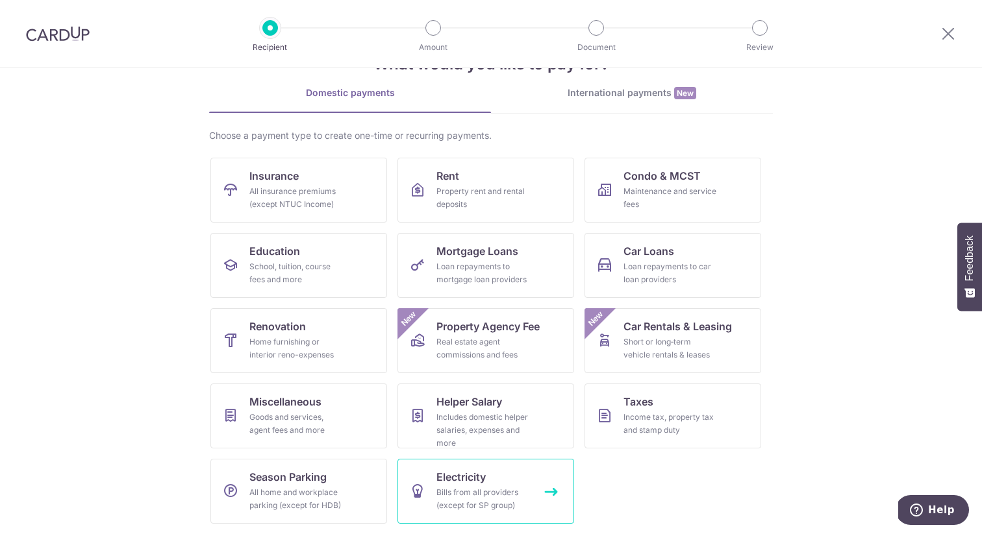
click at [466, 490] on div "Bills from all providers (except for SP group)" at bounding box center [483, 499] width 94 height 26
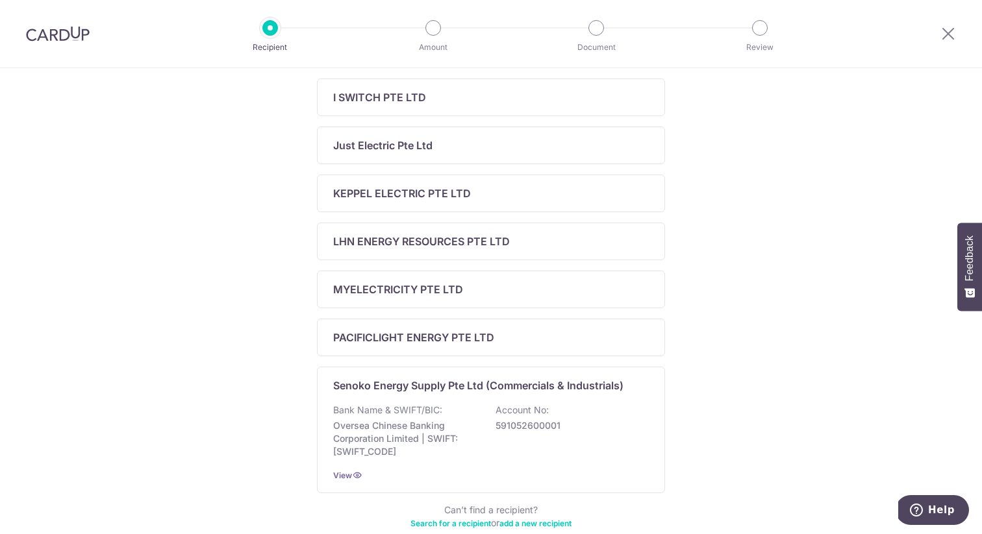
scroll to position [497, 0]
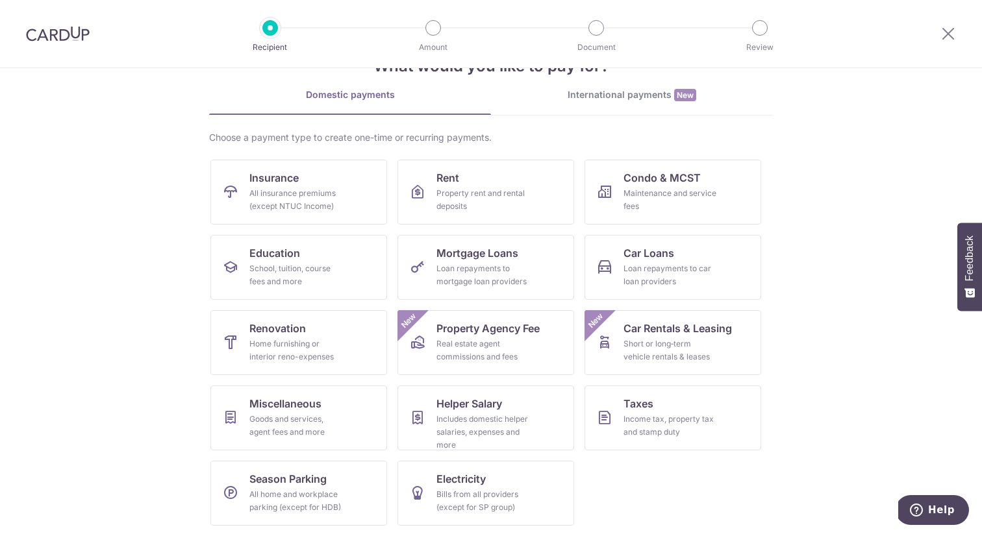
scroll to position [47, 0]
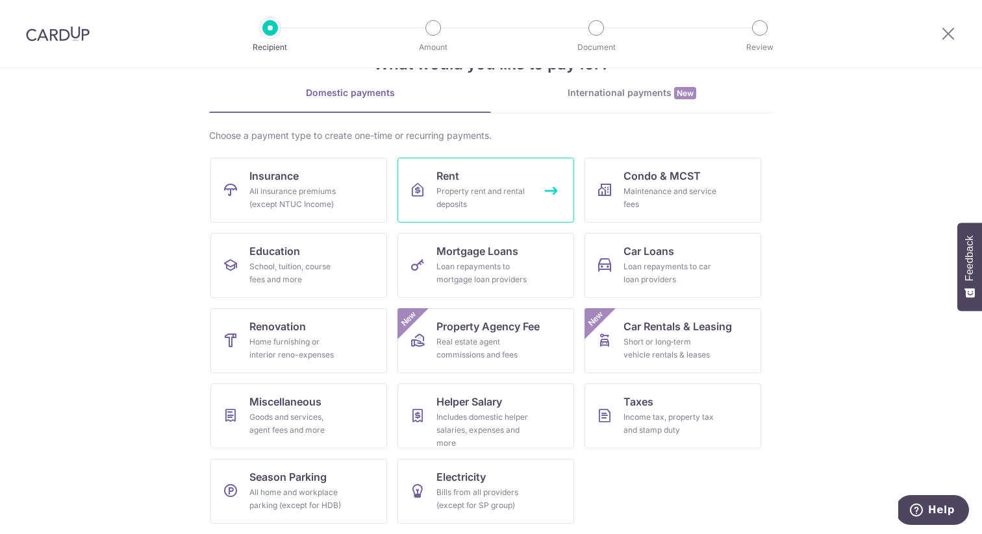
click at [454, 192] on div "Property rent and rental deposits" at bounding box center [483, 198] width 94 height 26
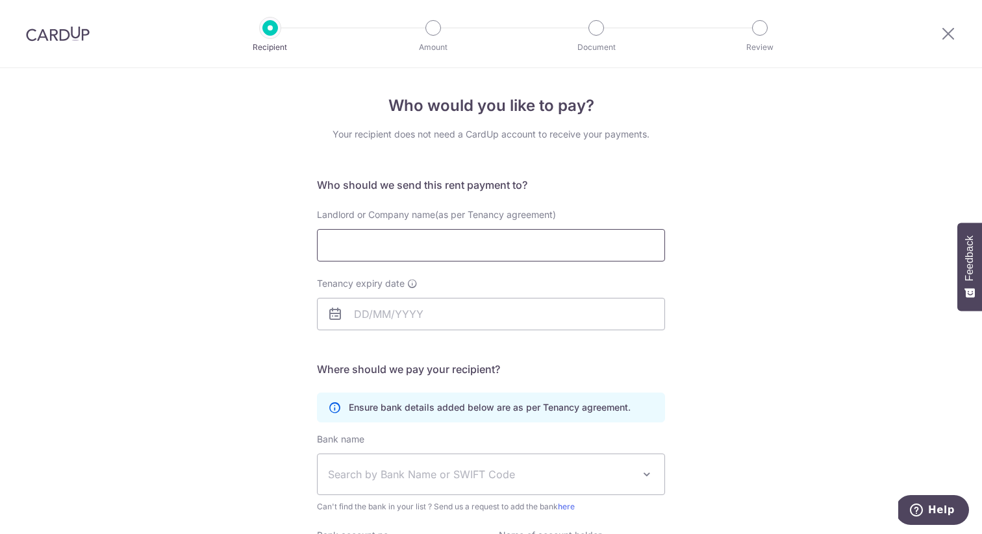
click at [513, 245] on input "Landlord or Company name(as per Tenancy agreement)" at bounding box center [491, 245] width 348 height 32
click at [60, 30] on img at bounding box center [58, 34] width 64 height 16
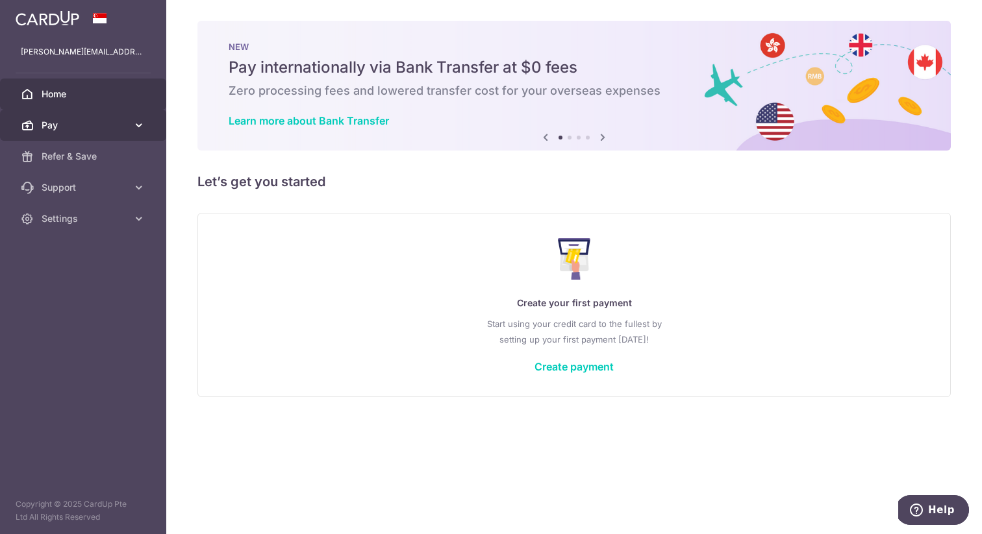
click at [59, 124] on span "Pay" at bounding box center [85, 125] width 86 height 13
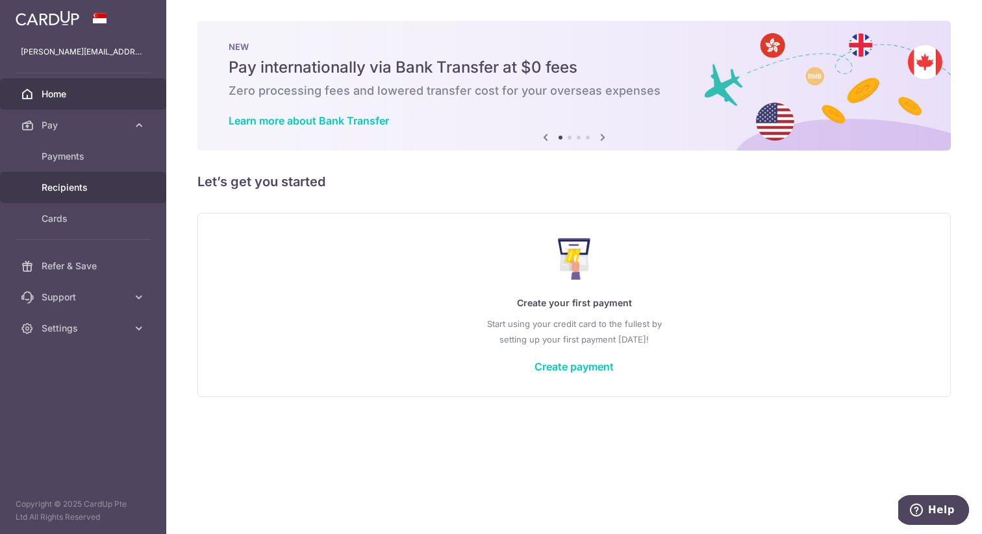
click at [78, 186] on span "Recipients" at bounding box center [85, 187] width 86 height 13
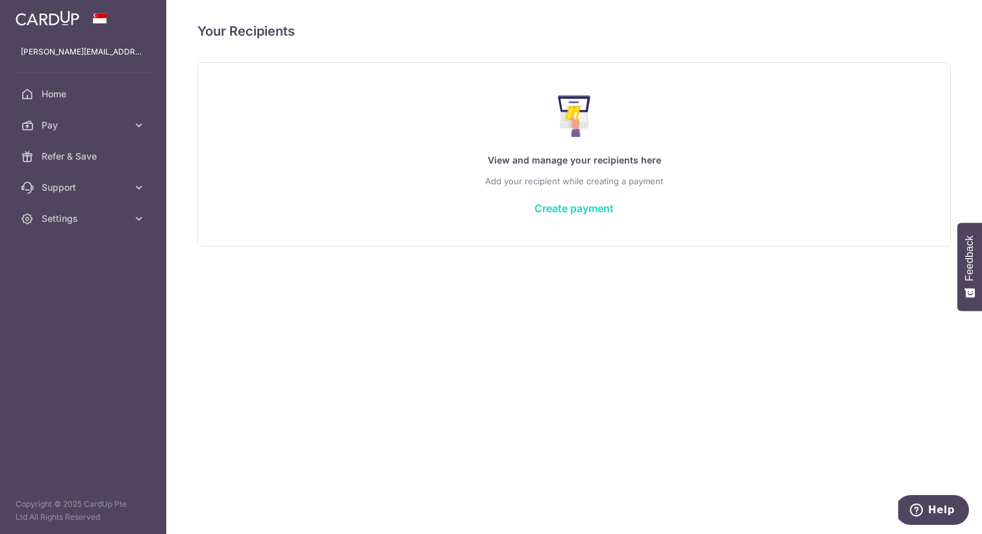
click at [566, 208] on link "Create payment" at bounding box center [573, 208] width 79 height 13
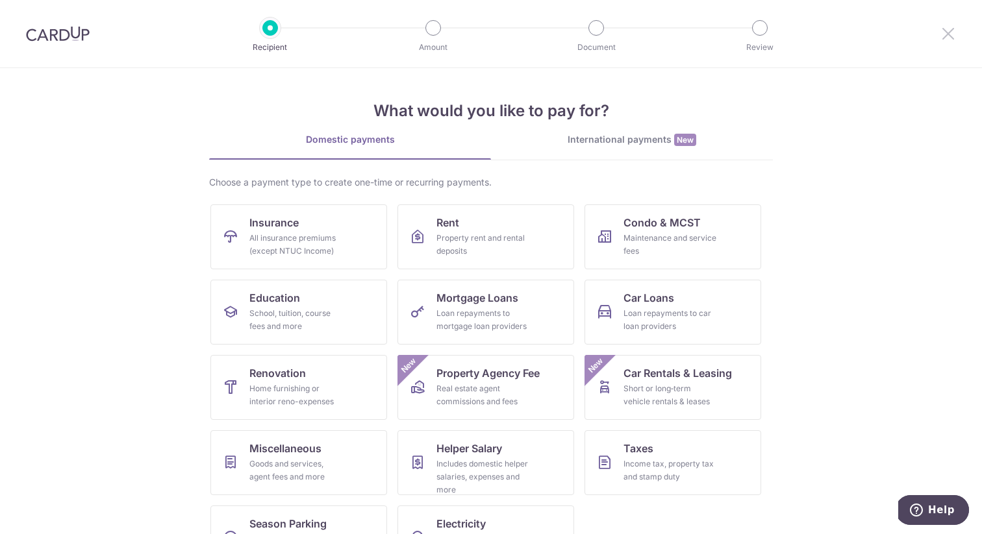
click at [944, 32] on icon at bounding box center [948, 33] width 16 height 16
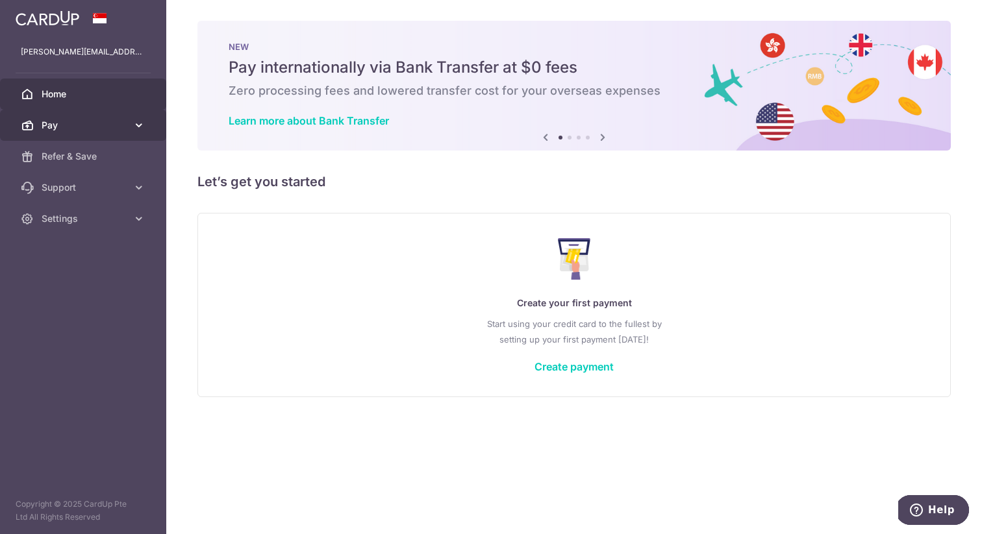
click at [62, 134] on link "Pay" at bounding box center [83, 125] width 166 height 31
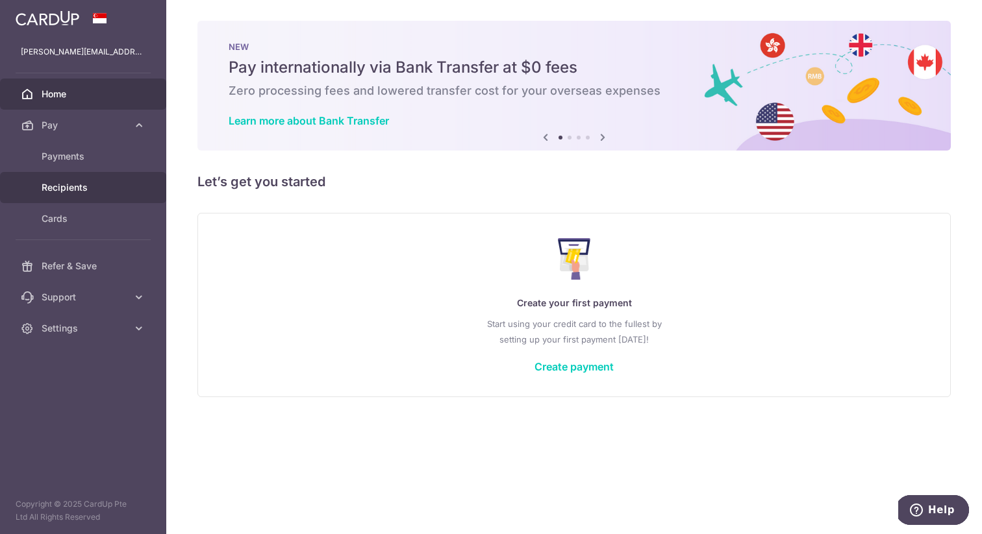
click at [62, 185] on span "Recipients" at bounding box center [85, 187] width 86 height 13
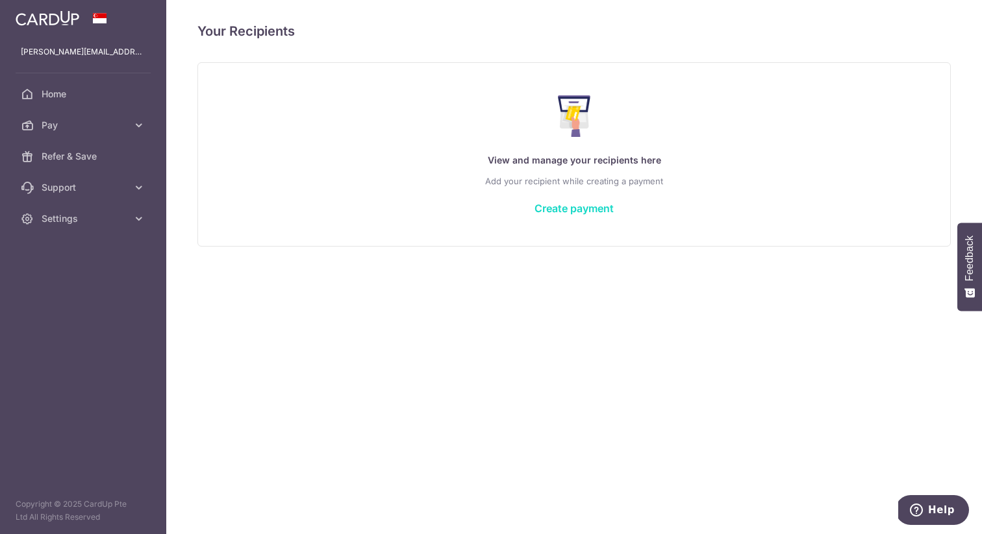
click at [584, 208] on link "Create payment" at bounding box center [573, 208] width 79 height 13
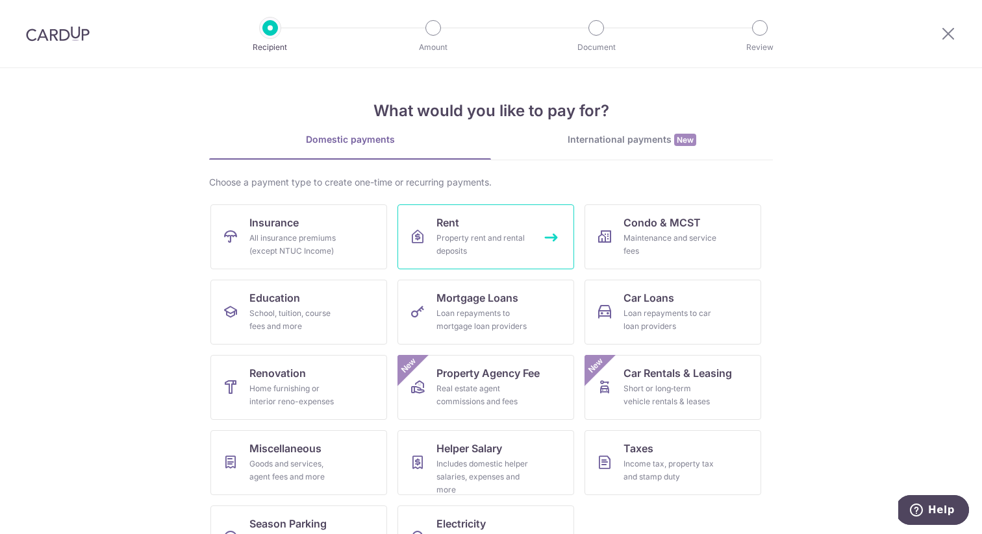
click at [469, 245] on div "Property rent and rental deposits" at bounding box center [483, 245] width 94 height 26
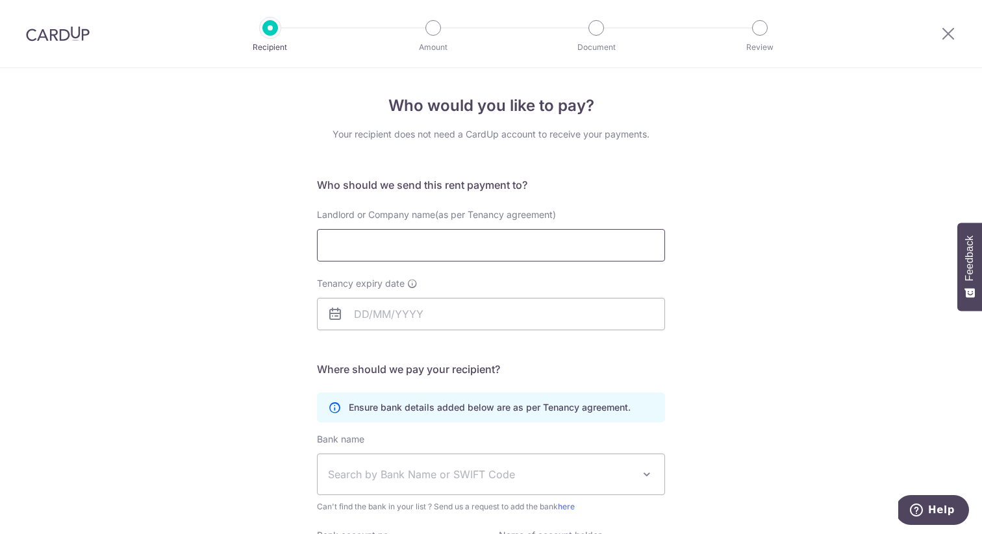
click at [379, 245] on input "Landlord or Company name(as per Tenancy agreement)" at bounding box center [491, 245] width 348 height 32
type input "[PERSON_NAME]"
click at [379, 315] on input "Tenancy expiry date" at bounding box center [491, 314] width 348 height 32
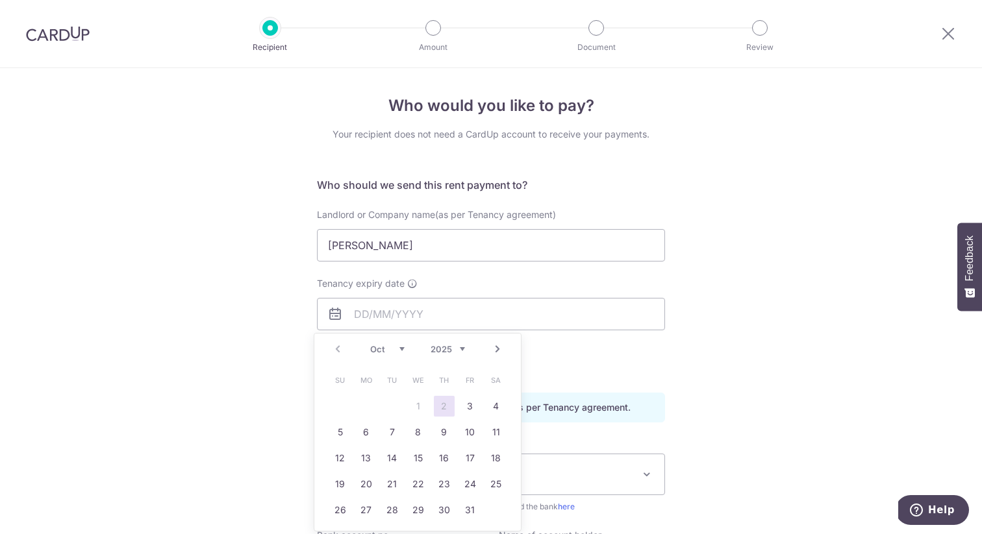
click at [455, 349] on select "2025 2026 2027 2028 2029 2030 2031 2032 2033 2034 2035" at bounding box center [448, 349] width 34 height 10
click at [470, 516] on link "31" at bounding box center [470, 510] width 21 height 21
type input "31/07/2026"
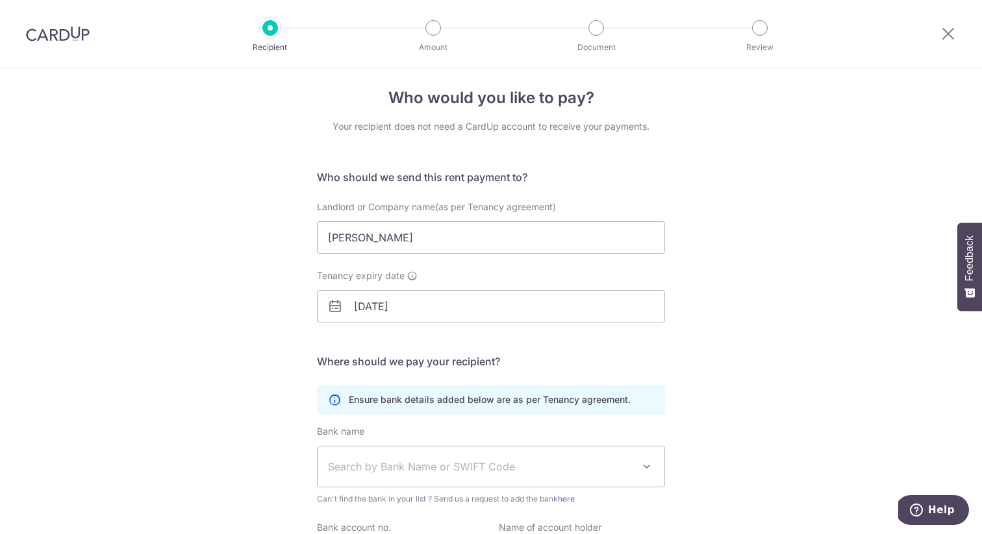
scroll to position [12, 0]
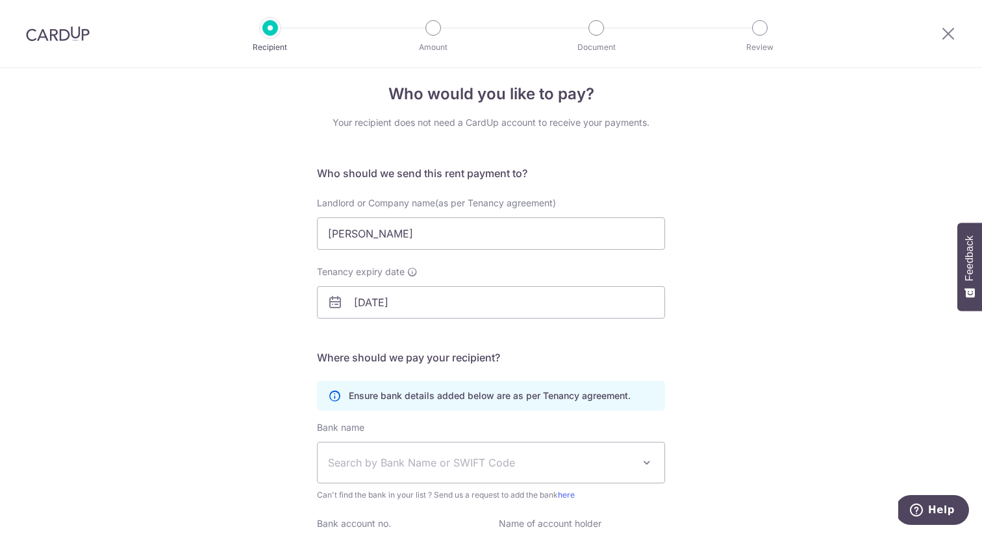
click at [485, 459] on span "Search by Bank Name or SWIFT Code" at bounding box center [480, 463] width 305 height 16
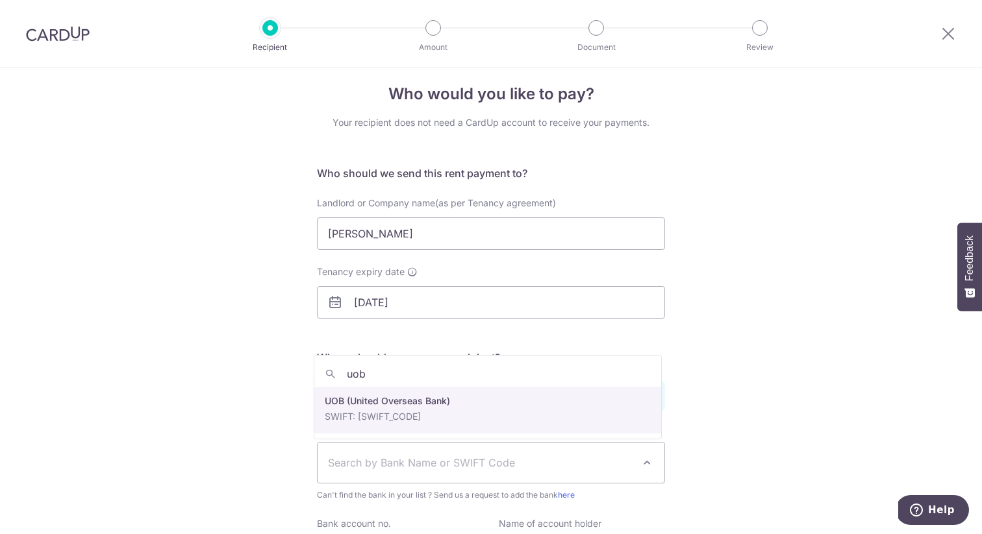
type input "uob"
select select "18"
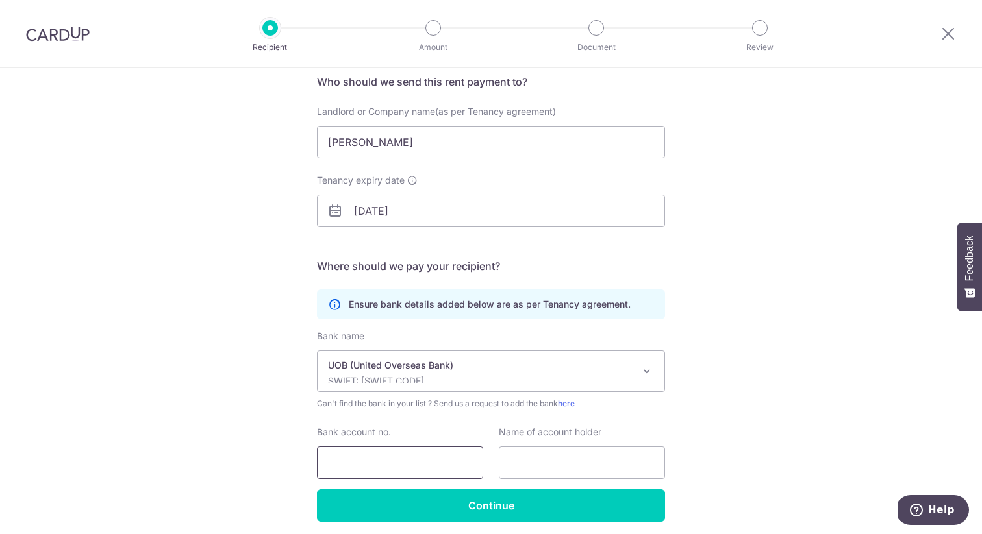
scroll to position [105, 0]
click at [421, 461] on input "Bank account no." at bounding box center [400, 461] width 166 height 32
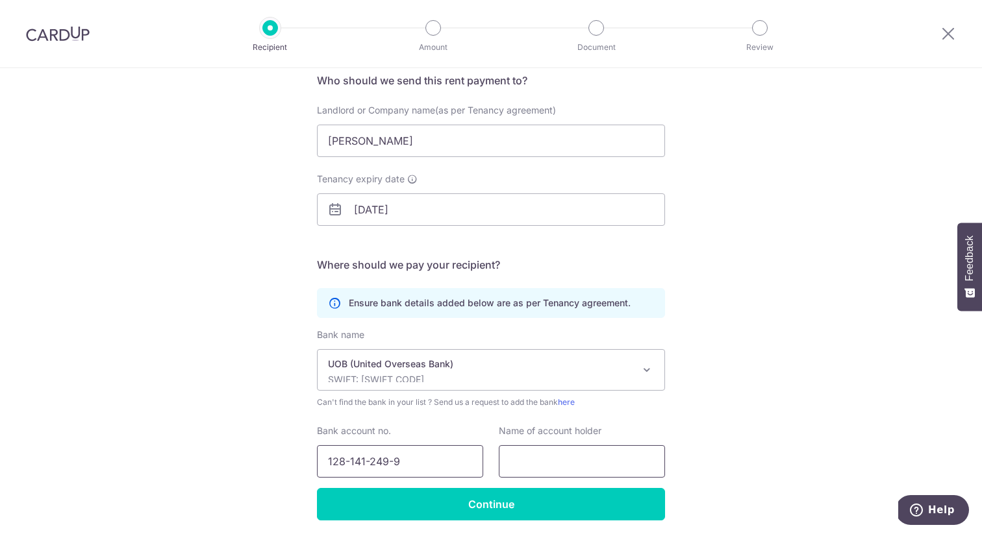
type input "128-141-249-9"
click at [562, 462] on input "text" at bounding box center [582, 461] width 166 height 32
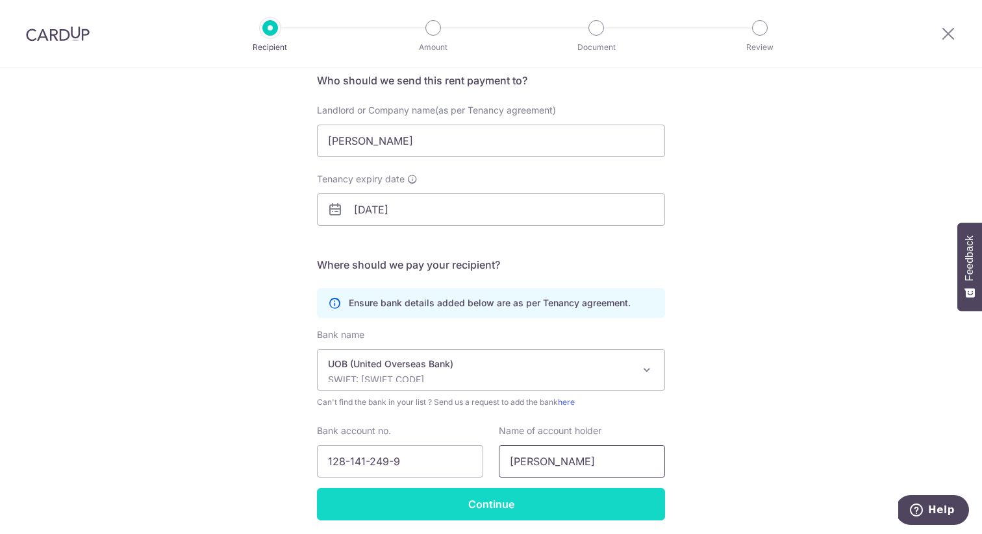
type input "Lee Poo Yoke"
click at [502, 499] on input "Continue" at bounding box center [491, 504] width 348 height 32
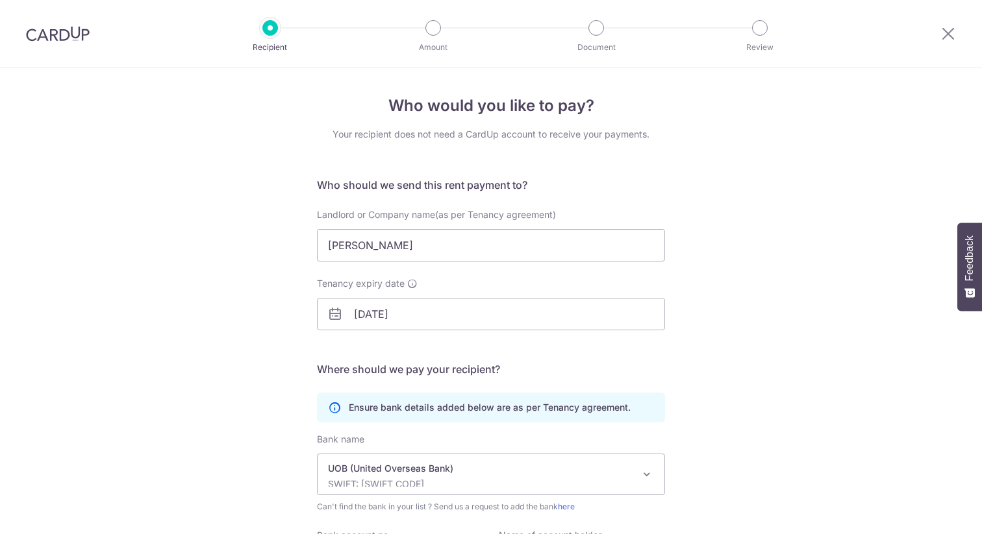
scroll to position [183, 0]
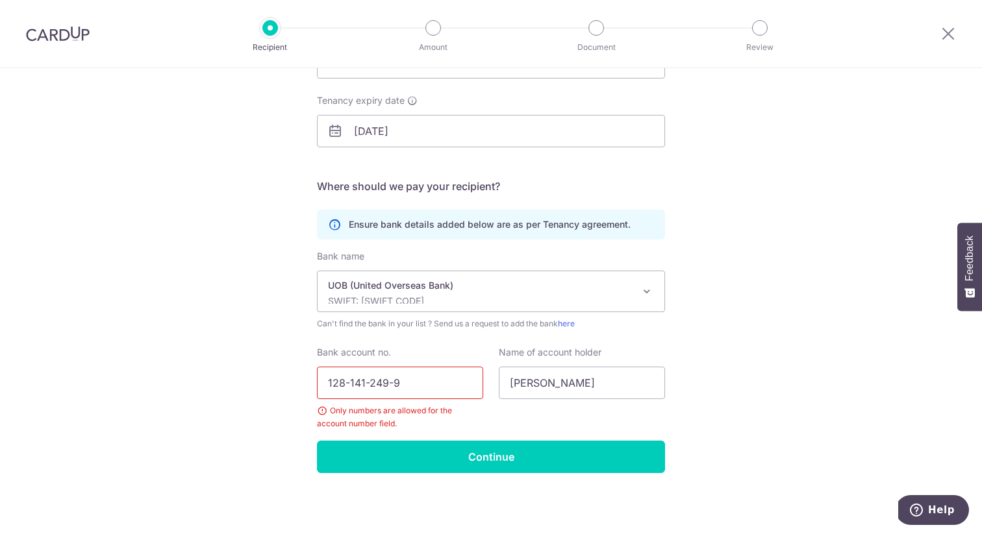
click at [347, 386] on input "128-141-249-9" at bounding box center [400, 383] width 166 height 32
click at [363, 384] on input "128141-249-9" at bounding box center [400, 383] width 166 height 32
click at [383, 384] on input "128141249-9" at bounding box center [400, 383] width 166 height 32
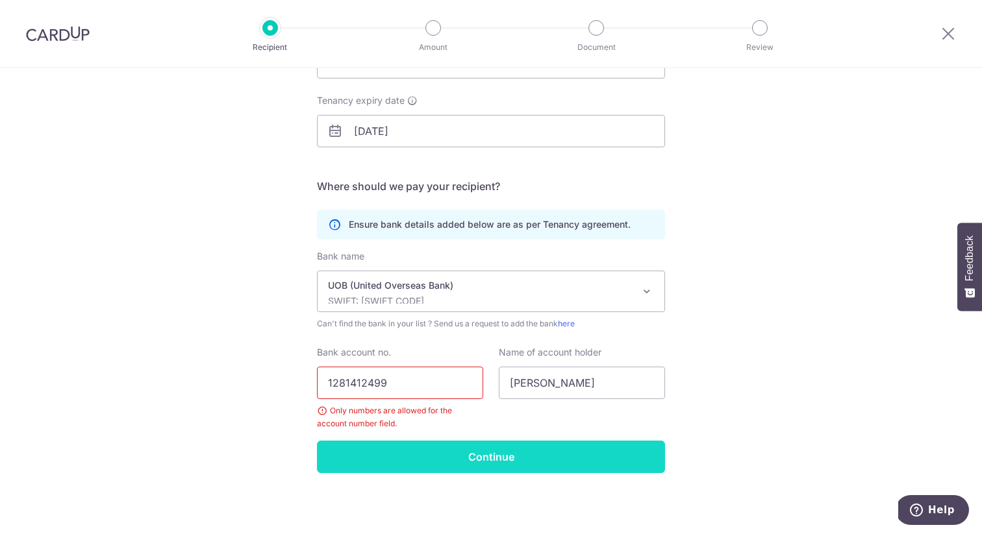
type input "1281412499"
click at [472, 450] on input "Continue" at bounding box center [491, 457] width 348 height 32
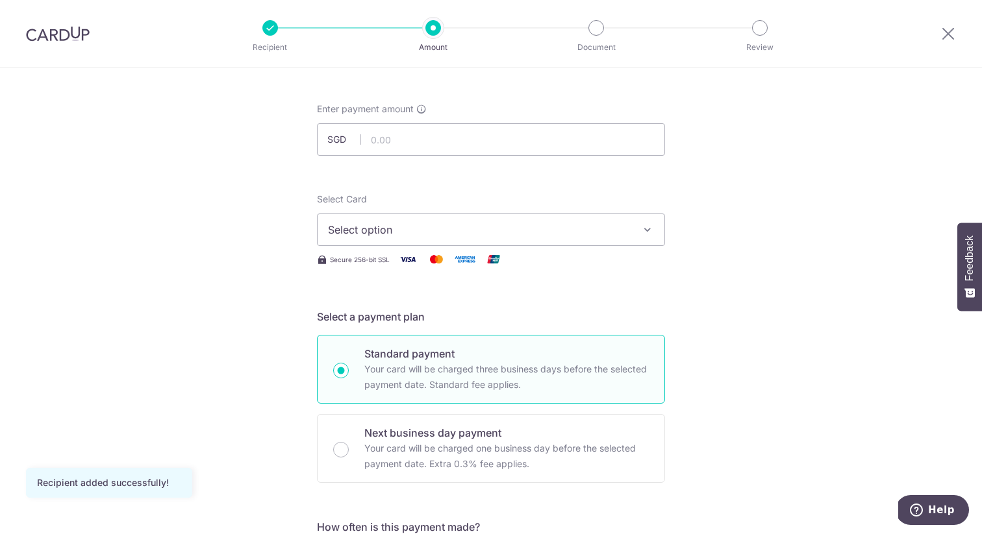
scroll to position [6, 0]
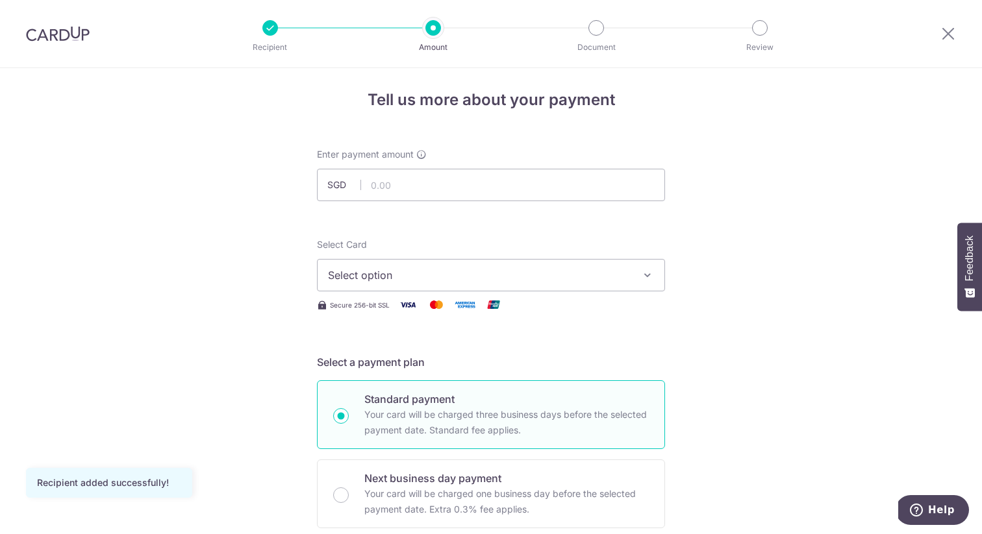
click at [549, 271] on span "Select option" at bounding box center [479, 276] width 303 height 16
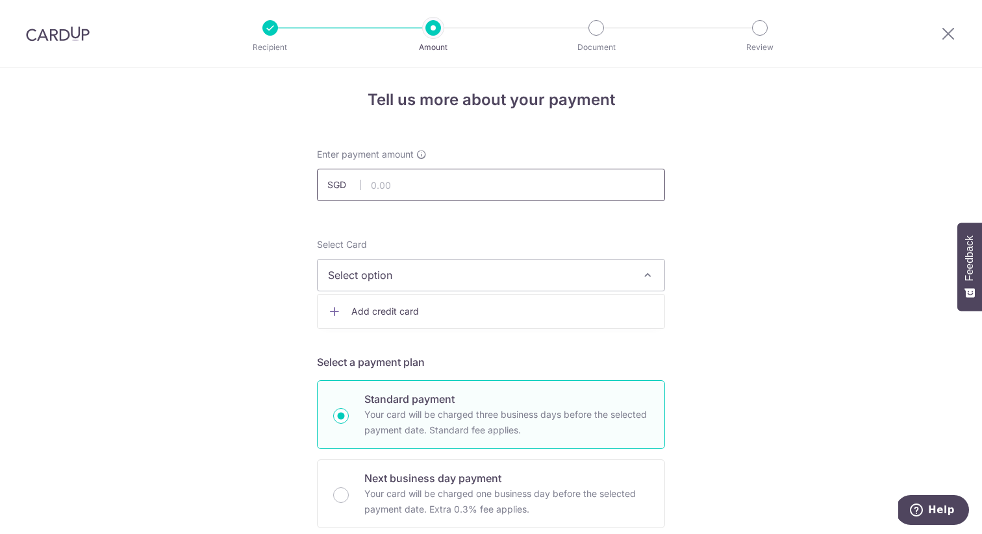
click at [394, 192] on input "text" at bounding box center [491, 185] width 348 height 32
type input "5,750.00"
click at [399, 273] on span "Select option" at bounding box center [479, 276] width 303 height 16
click at [399, 302] on link "Add credit card" at bounding box center [491, 311] width 347 height 23
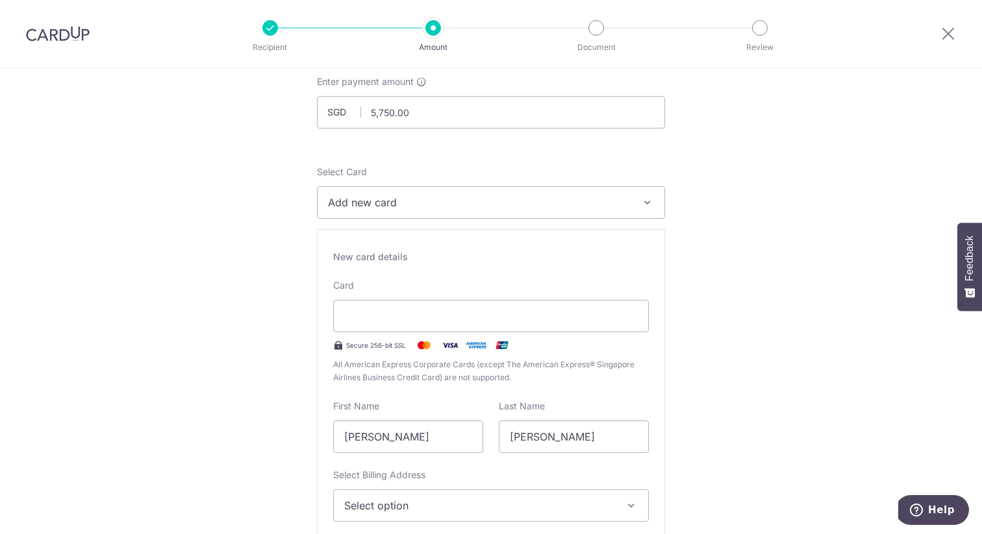
scroll to position [138, 0]
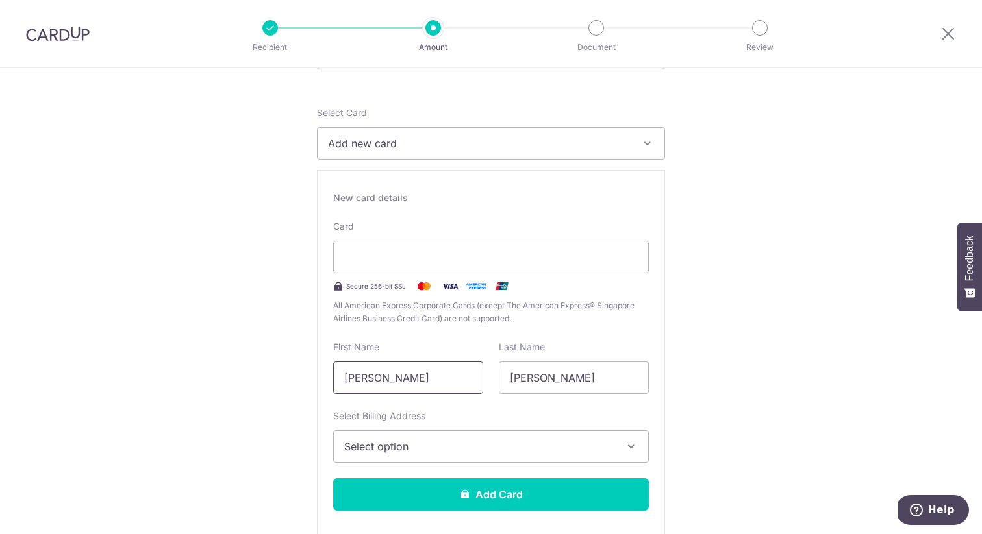
click at [425, 377] on input "[PERSON_NAME]" at bounding box center [408, 378] width 150 height 32
type input "Zeenat Asra"
type input "Iqbal"
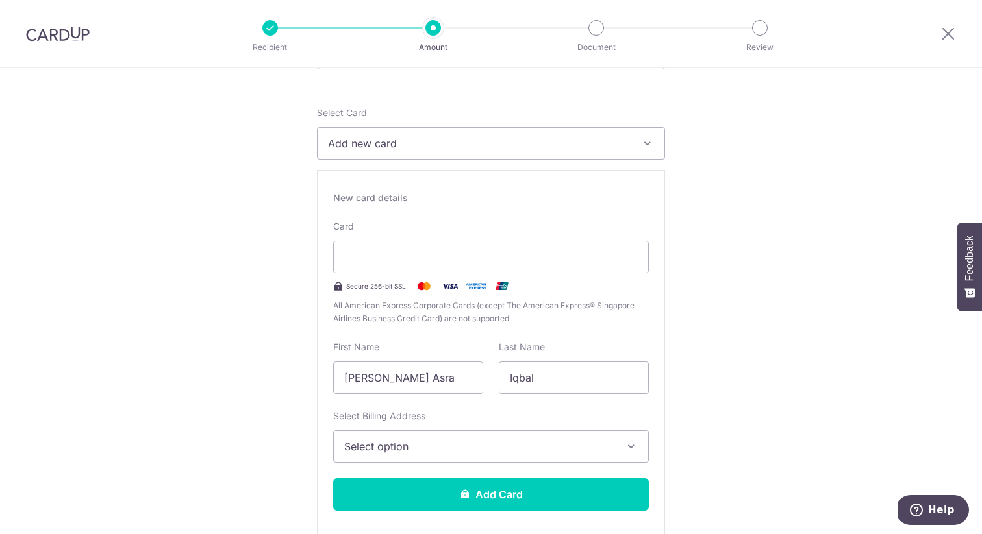
click at [411, 444] on span "Select option" at bounding box center [479, 447] width 270 height 16
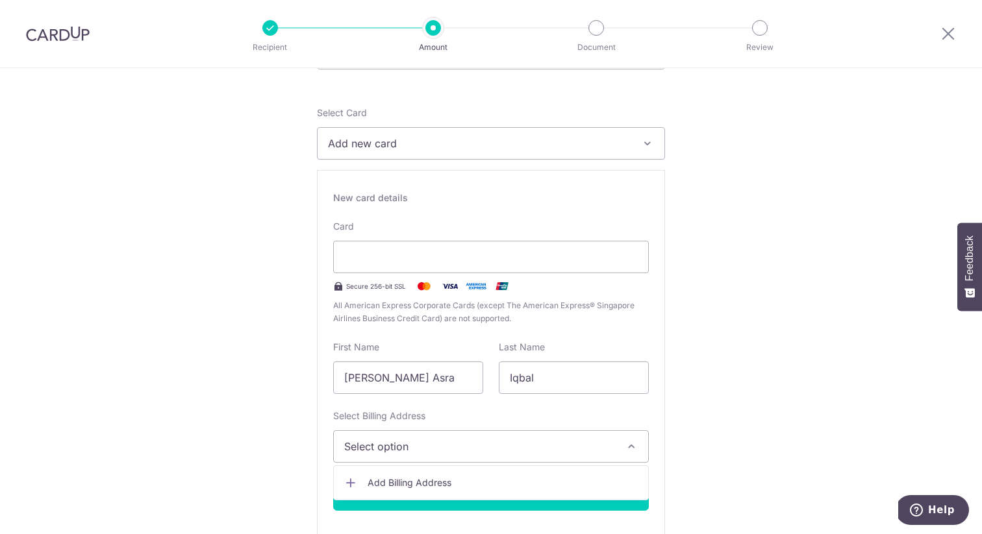
click at [406, 475] on link "Add Billing Address" at bounding box center [491, 482] width 314 height 23
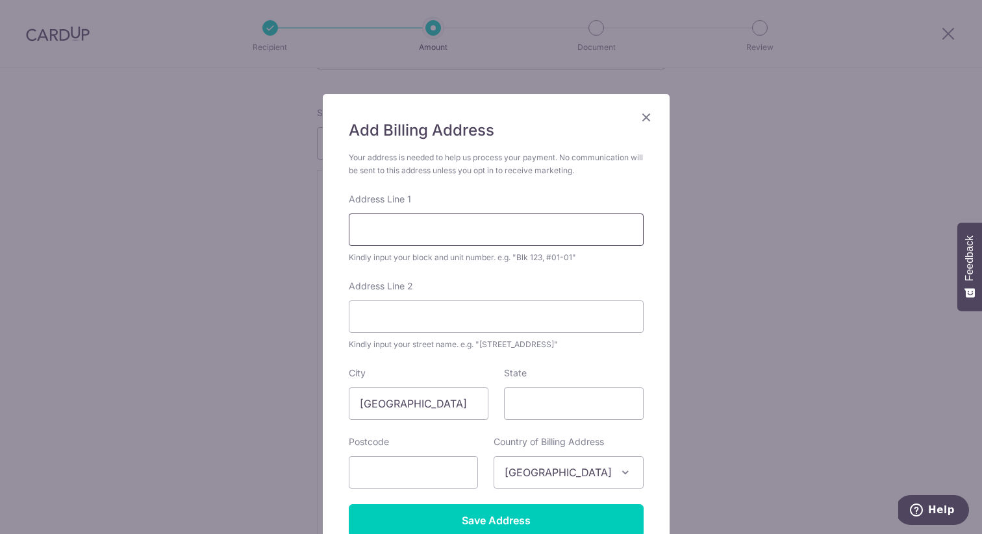
click at [436, 225] on input "Address Line 1" at bounding box center [496, 230] width 295 height 32
click at [612, 353] on form "Your address is needed to help us process your payment. No communication will b…" at bounding box center [496, 344] width 295 height 386
click at [457, 240] on input "Address Line 1" at bounding box center [496, 230] width 295 height 32
type input "41A Bedok Ria Crescent 02-67"
type input "02-67"
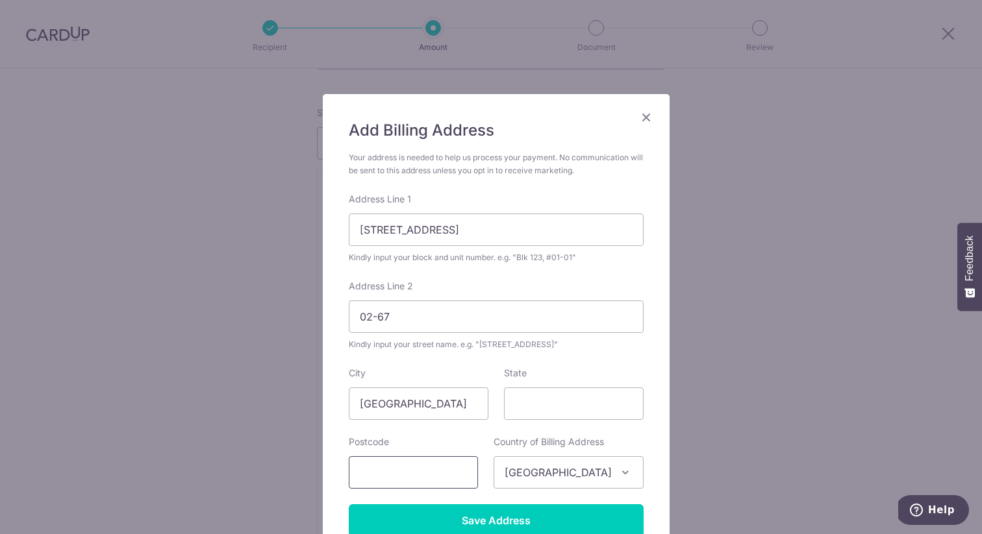
type input "489929"
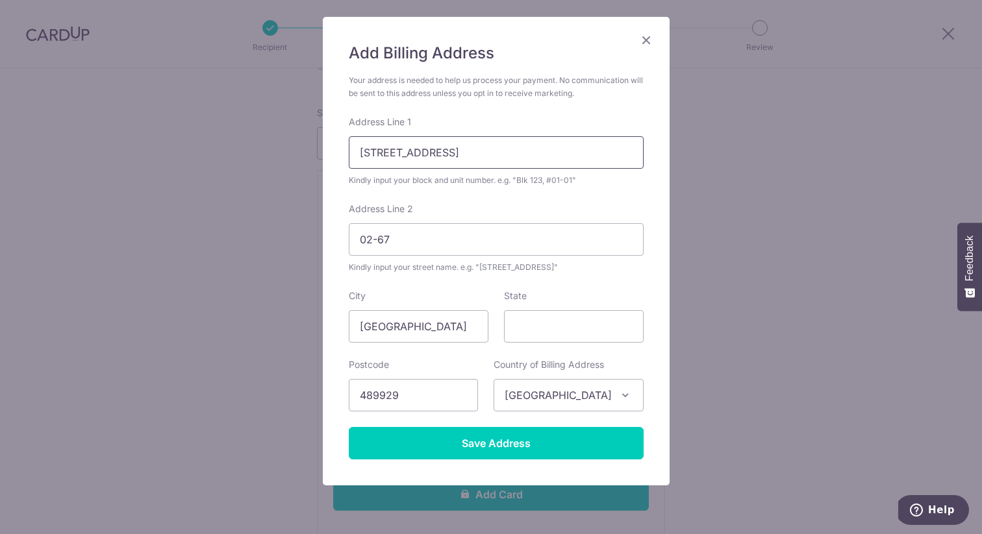
scroll to position [78, 0]
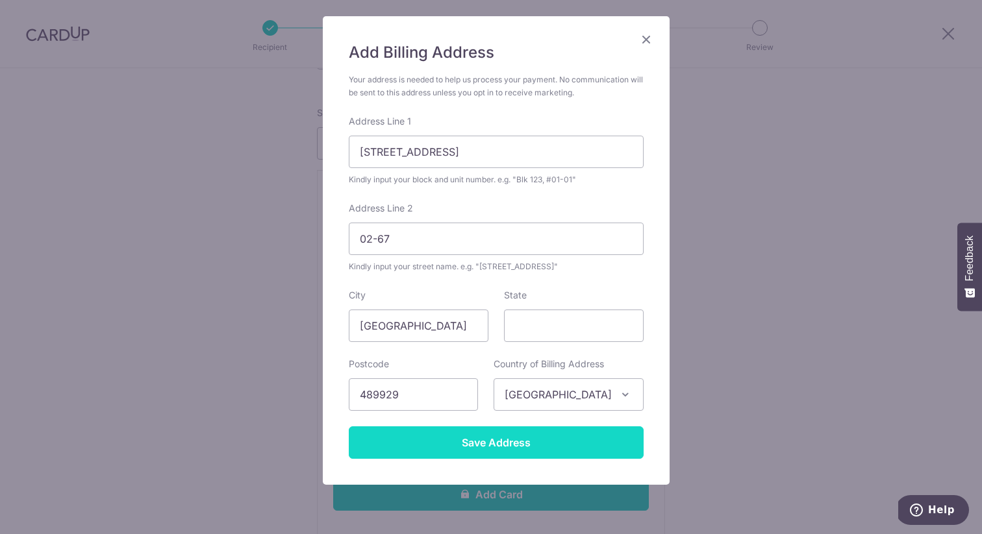
click at [486, 445] on input "Save Address" at bounding box center [496, 443] width 295 height 32
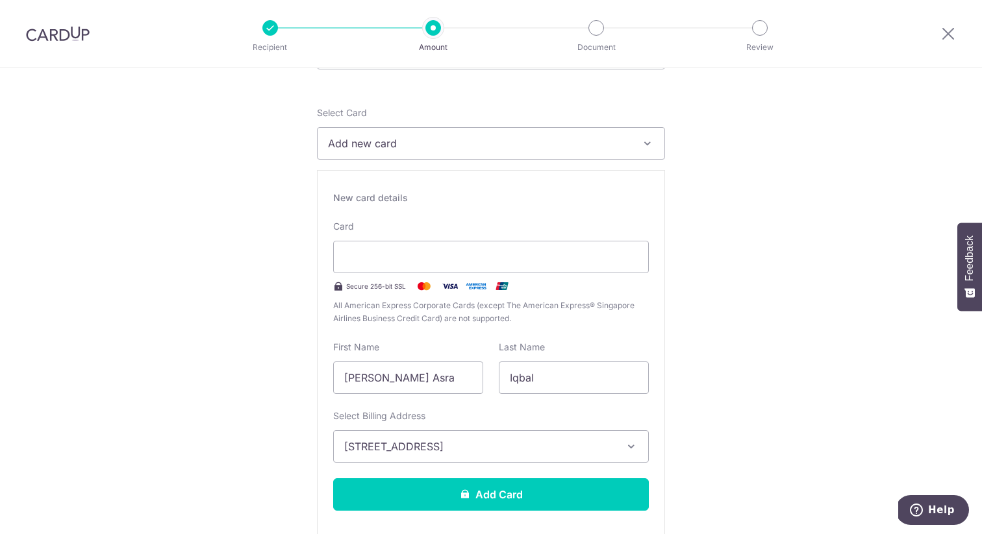
scroll to position [283, 0]
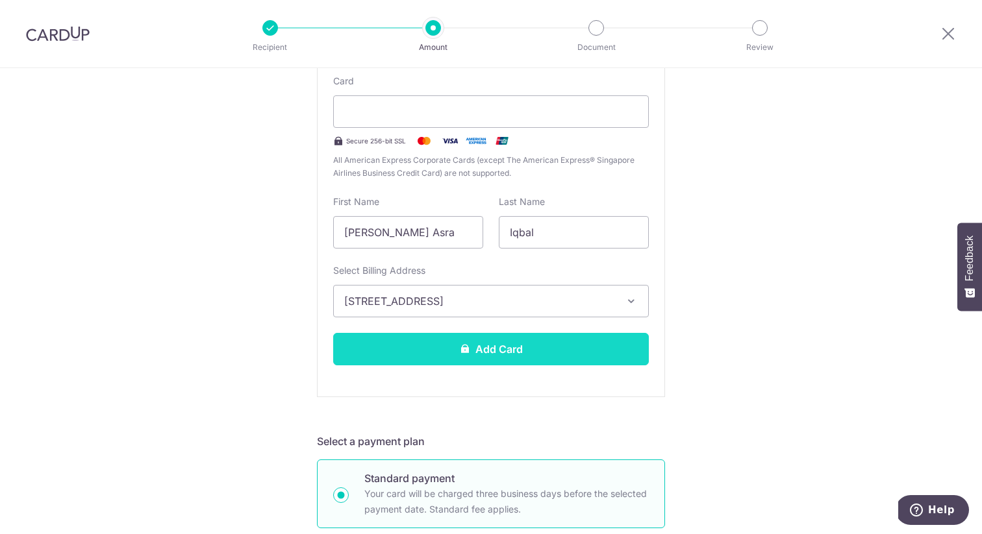
click at [490, 347] on button "Add Card" at bounding box center [491, 349] width 316 height 32
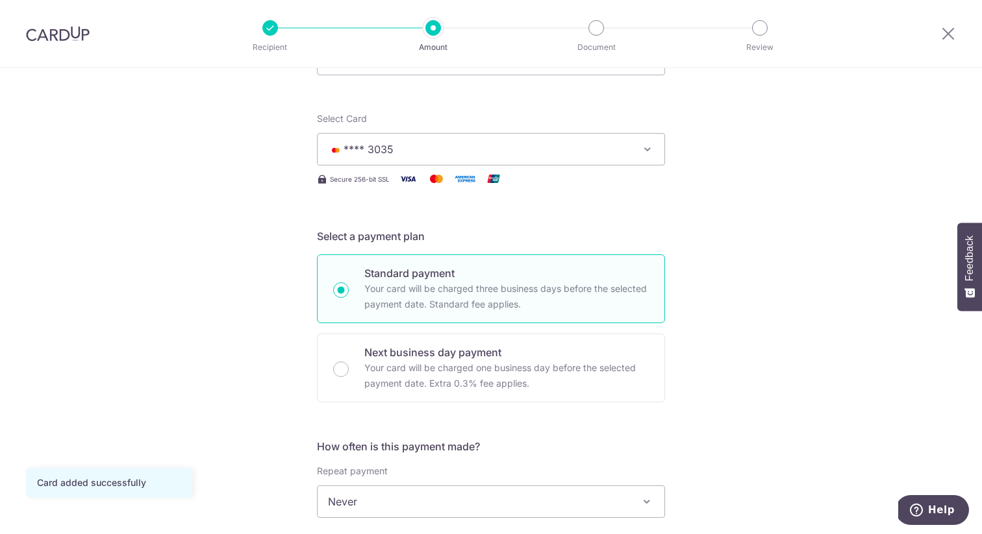
scroll to position [243, 0]
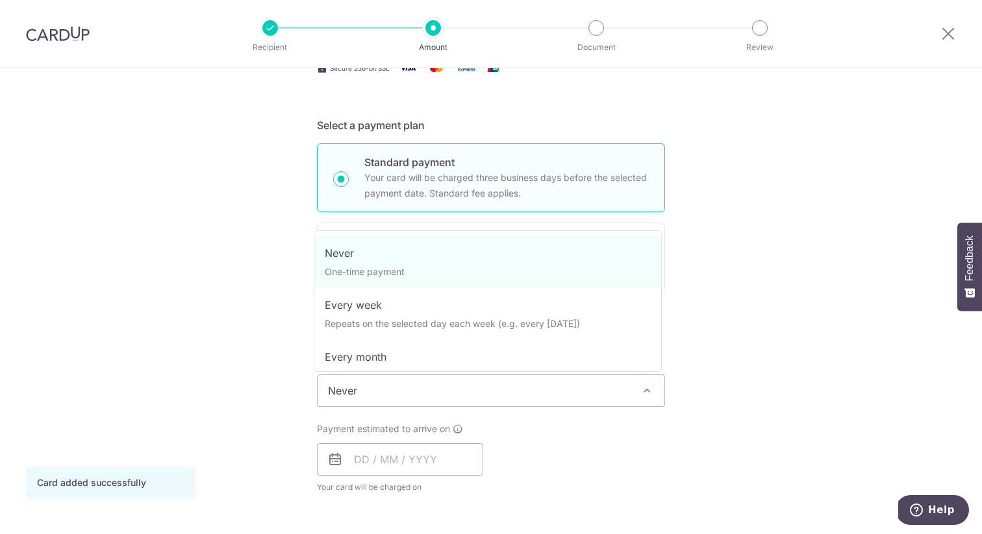
click at [533, 388] on span "Never" at bounding box center [491, 390] width 347 height 31
select select "3"
type input "31/07/2026"
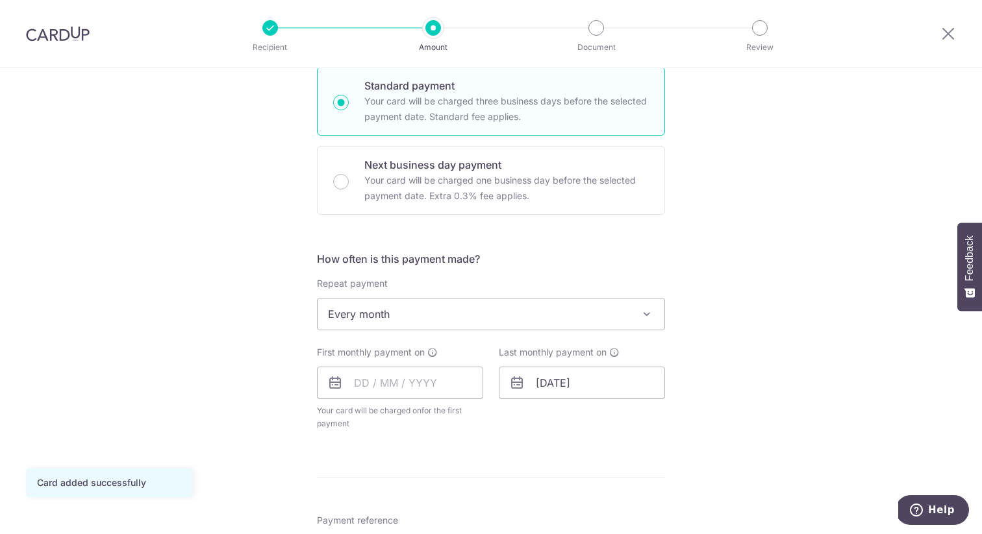
scroll to position [346, 0]
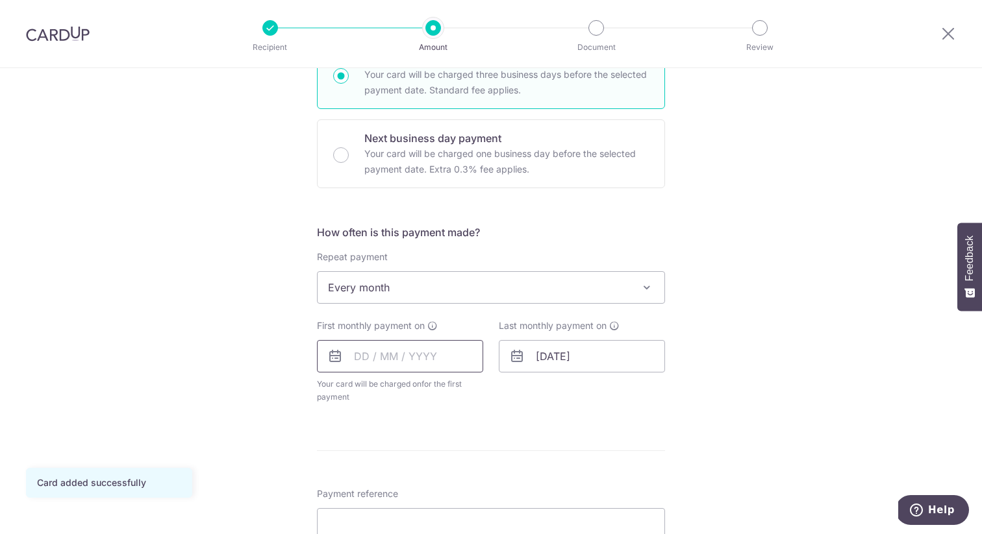
click at [422, 362] on input "text" at bounding box center [400, 356] width 166 height 32
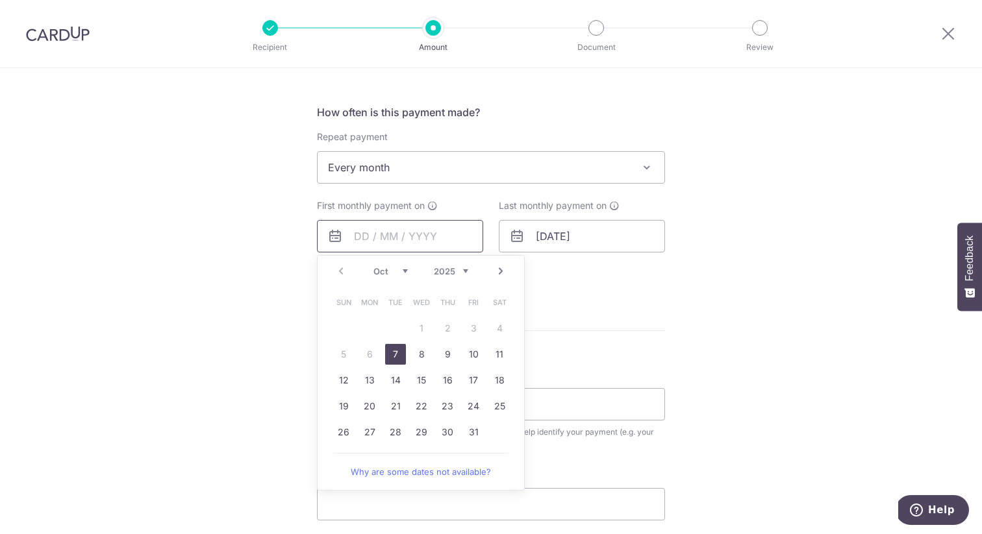
scroll to position [470, 0]
click at [651, 323] on form "Enter payment amount SGD 5,750.00 5750.00 Card added successfully Select Card *…" at bounding box center [491, 204] width 348 height 1041
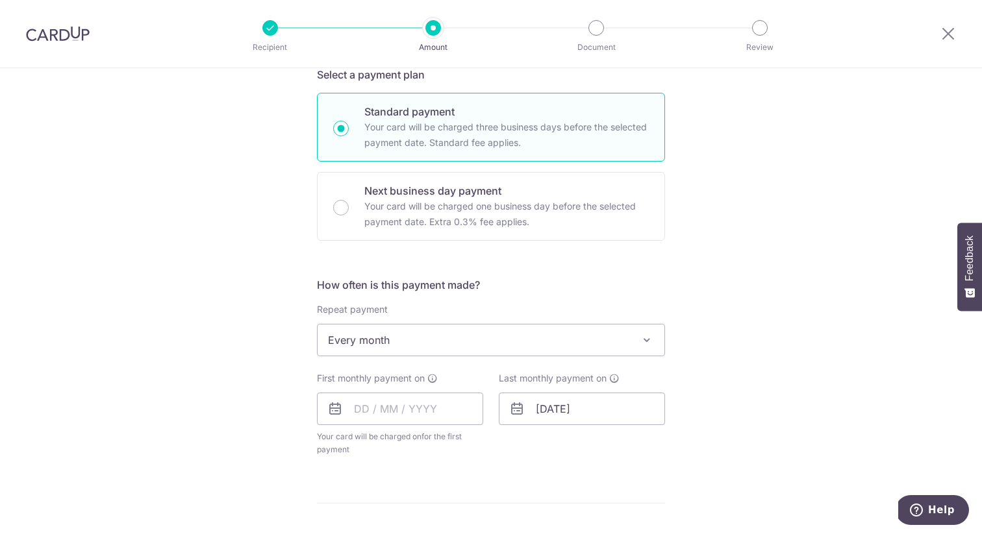
scroll to position [314, 0]
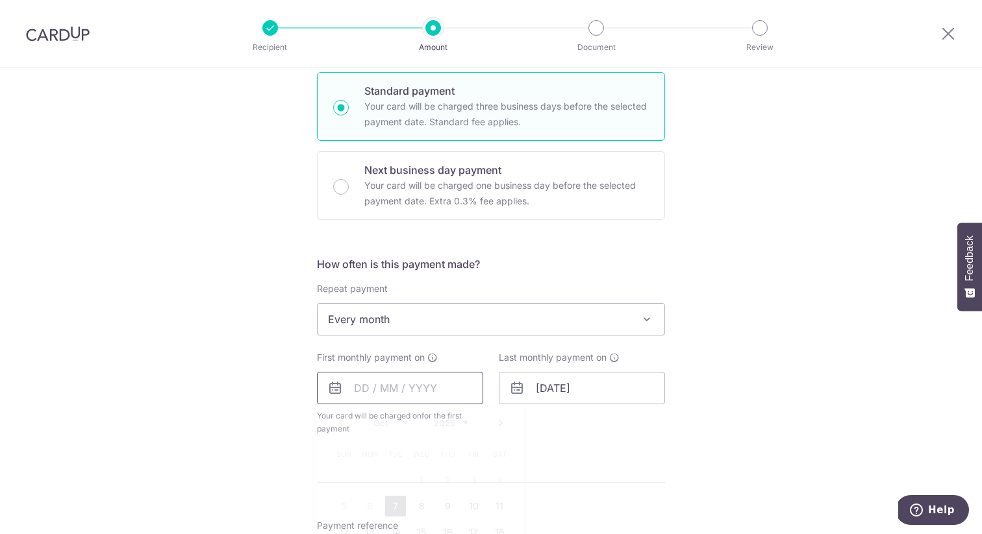
click at [397, 390] on input "text" at bounding box center [400, 388] width 166 height 32
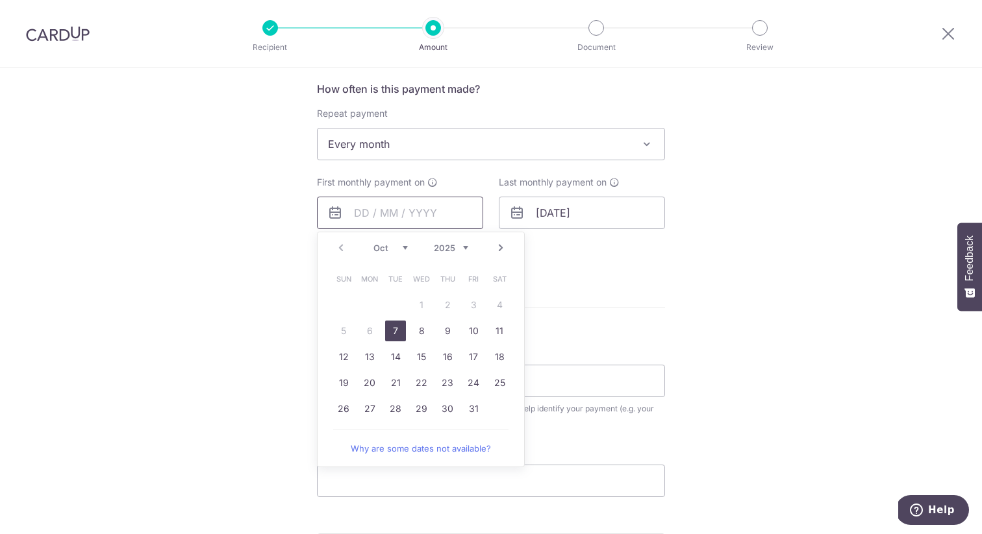
scroll to position [531, 0]
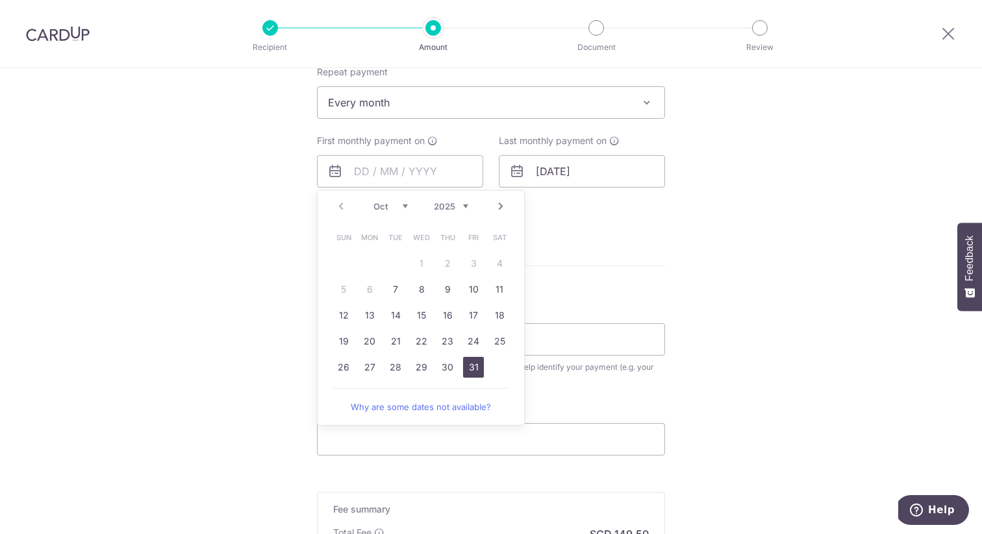
click at [473, 366] on link "31" at bounding box center [473, 367] width 21 height 21
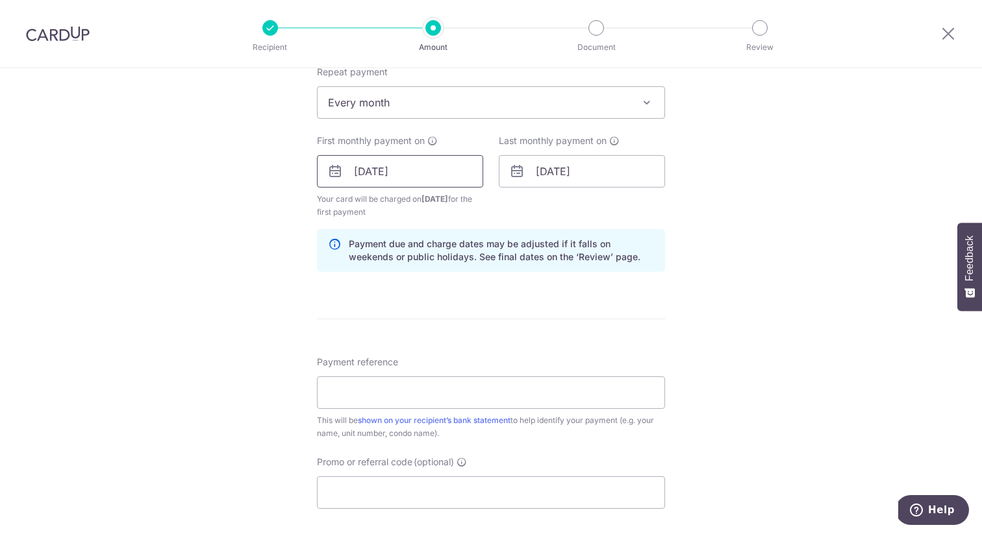
click at [427, 169] on input "31/10/2025" at bounding box center [400, 171] width 166 height 32
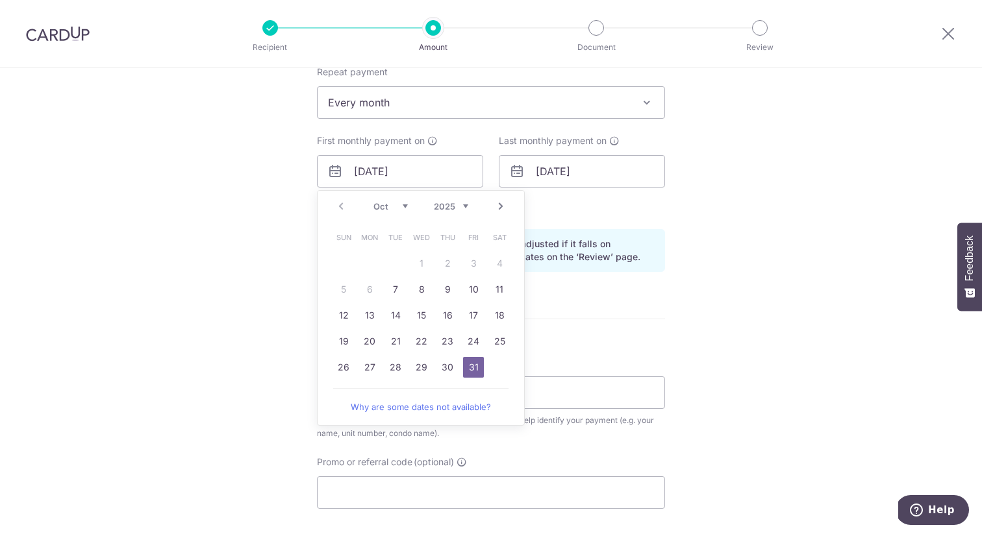
click at [497, 211] on link "Next" at bounding box center [501, 207] width 16 height 16
click at [499, 260] on link "1" at bounding box center [499, 263] width 21 height 21
type input "01/11/2025"
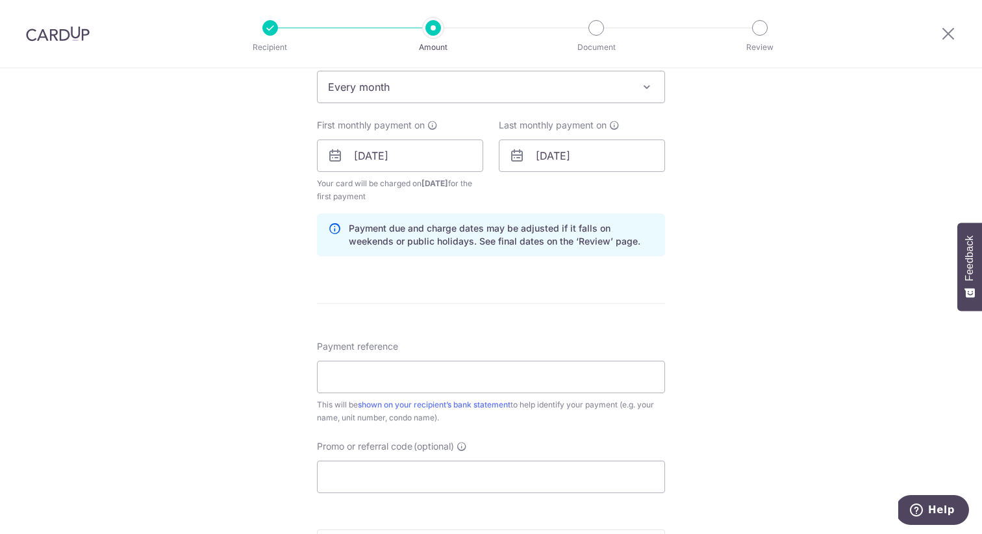
scroll to position [551, 0]
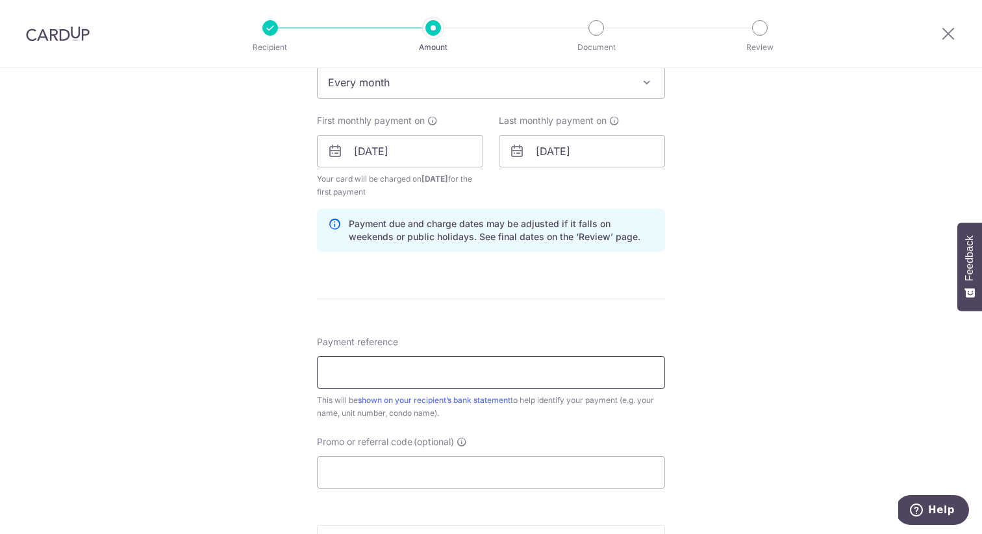
click at [574, 373] on input "Payment reference" at bounding box center [491, 373] width 348 height 32
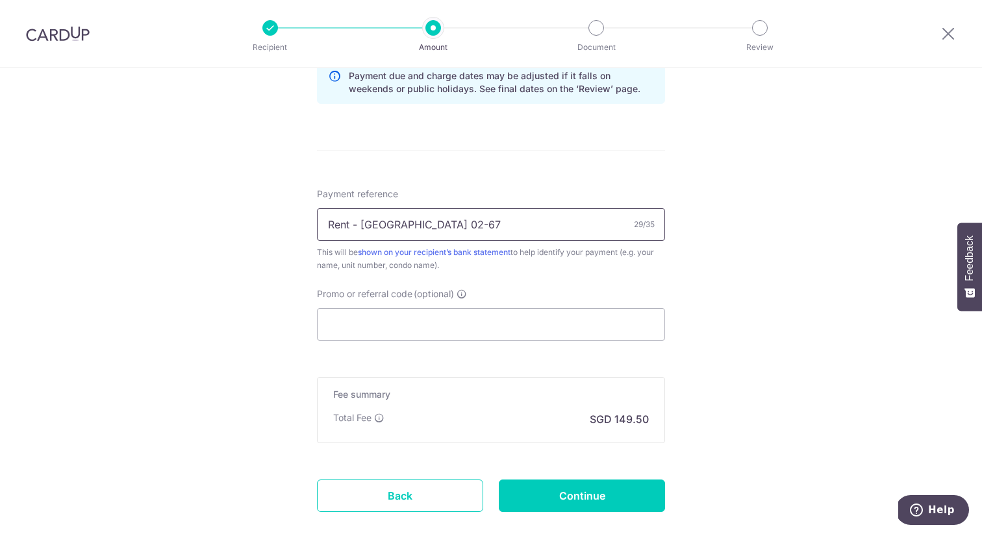
scroll to position [775, 0]
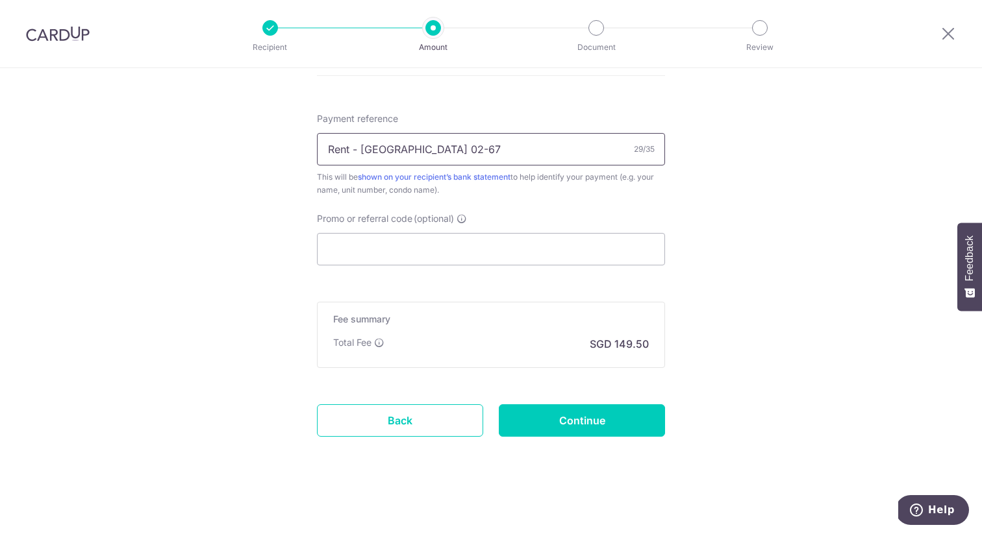
type input "Rent - Stratford Court 02-67"
click at [380, 248] on input "Promo or referral code (optional)" at bounding box center [491, 249] width 348 height 32
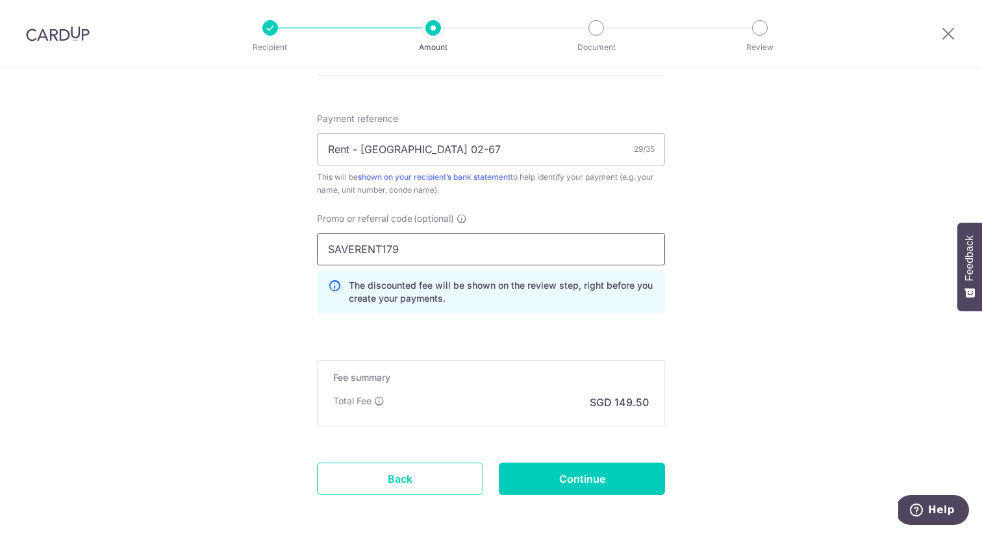
type input "SAVERENT179"
click at [581, 480] on input "Continue" at bounding box center [582, 479] width 166 height 32
